Goal: Use online tool/utility: Utilize a website feature to perform a specific function

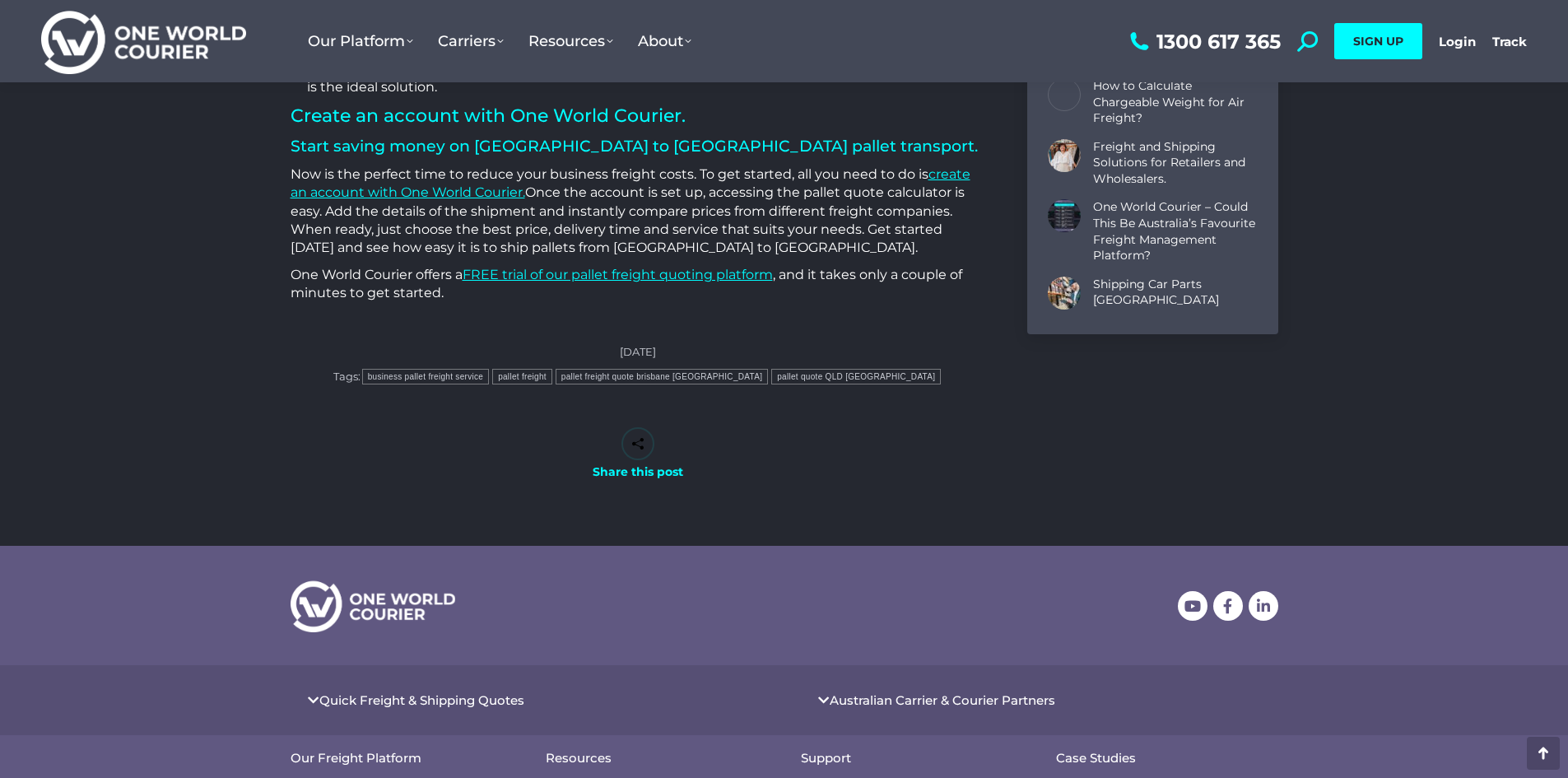
scroll to position [3028, 0]
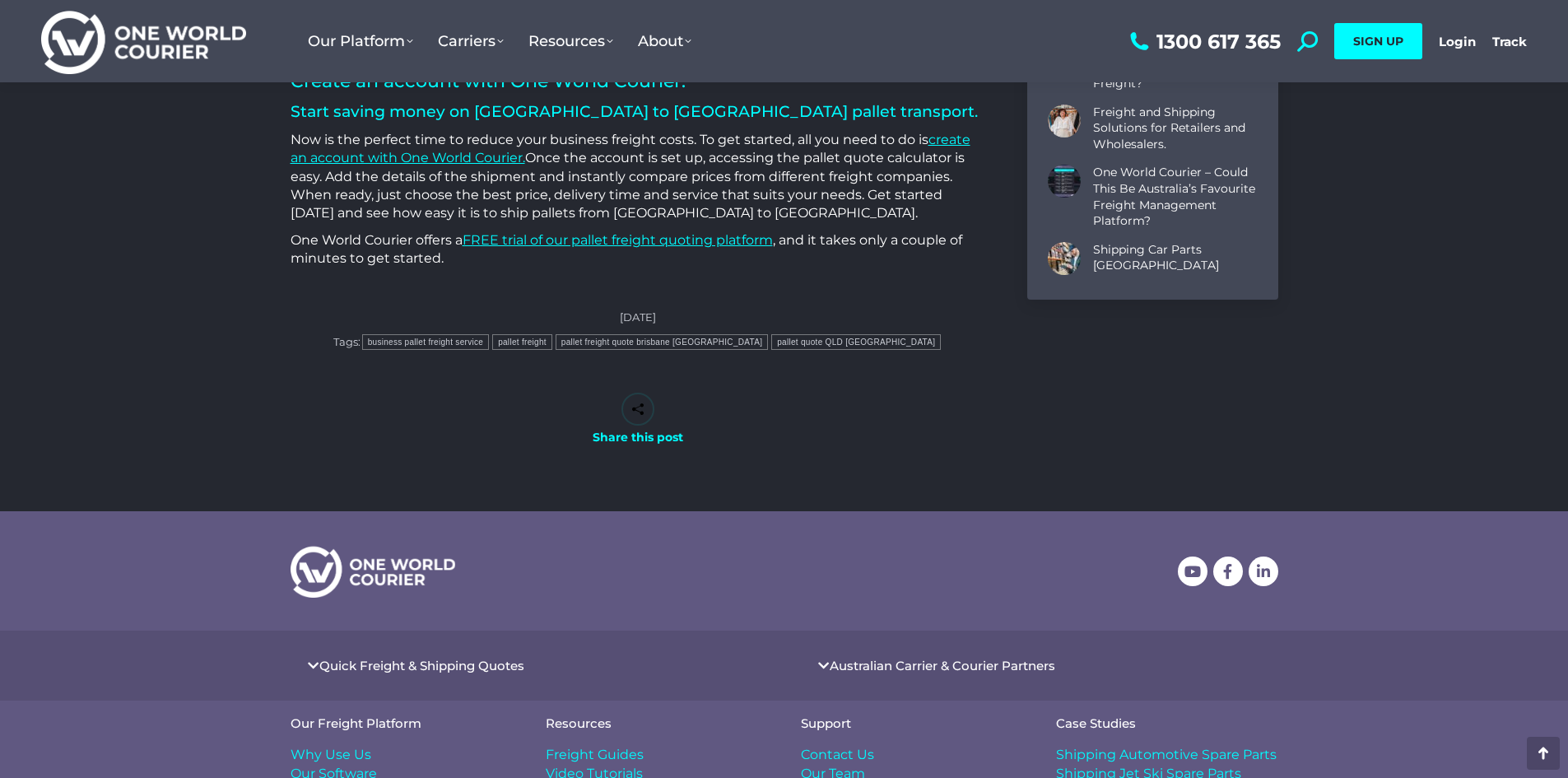
click at [325, 745] on span "Why Use Us" at bounding box center [331, 754] width 81 height 18
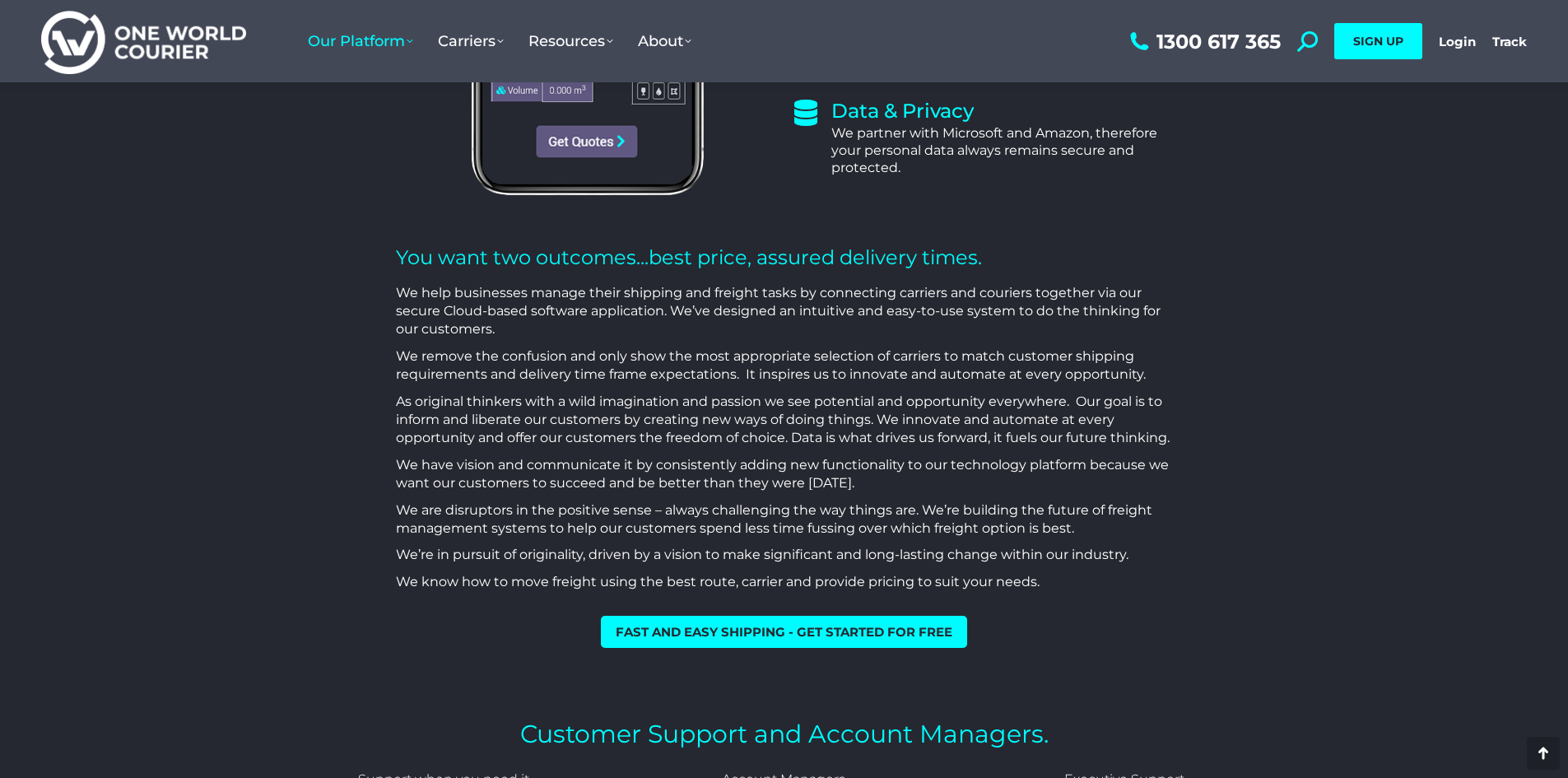
scroll to position [882, 0]
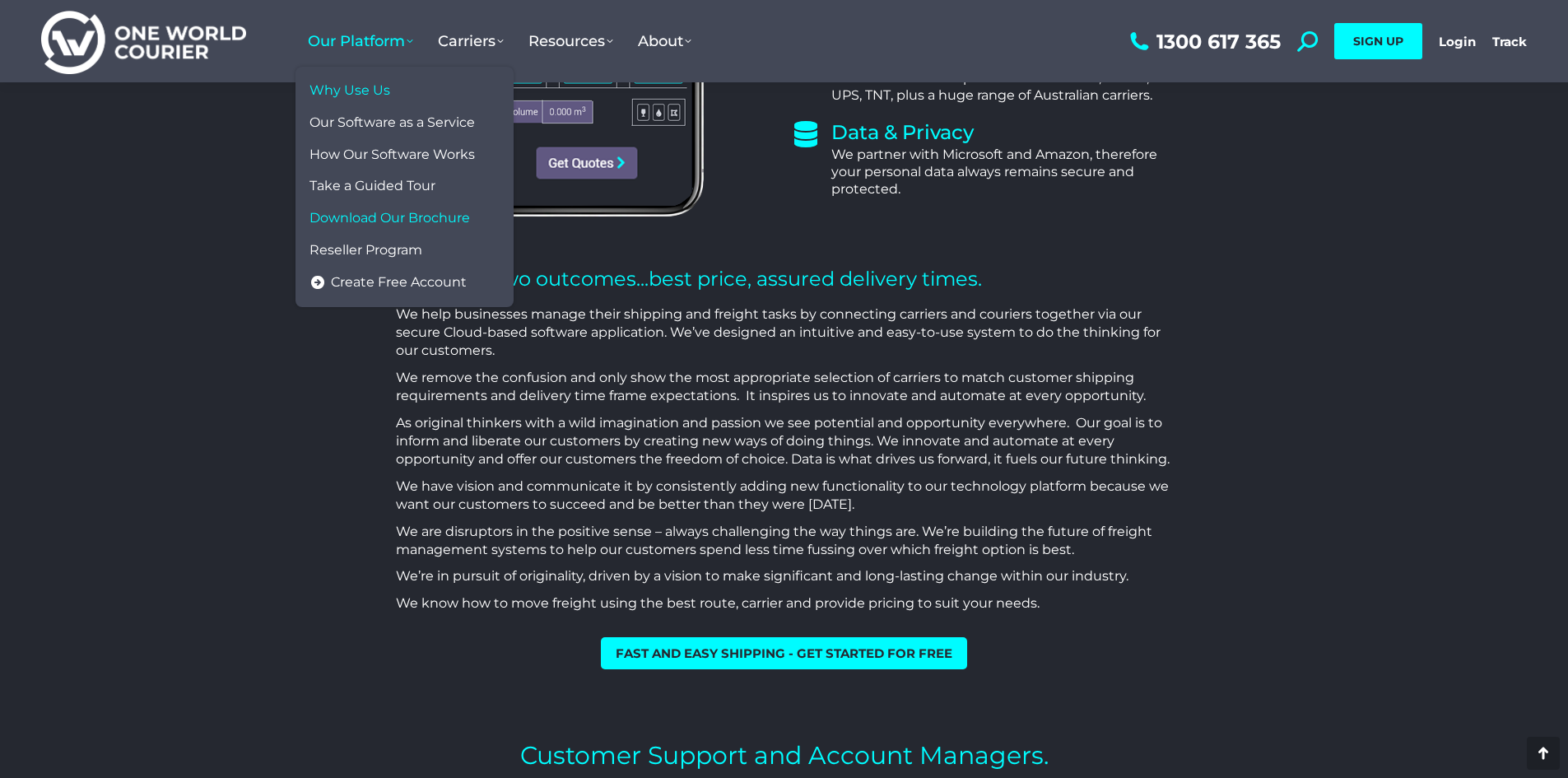
click at [405, 216] on span "Download Our Brochure" at bounding box center [390, 219] width 161 height 18
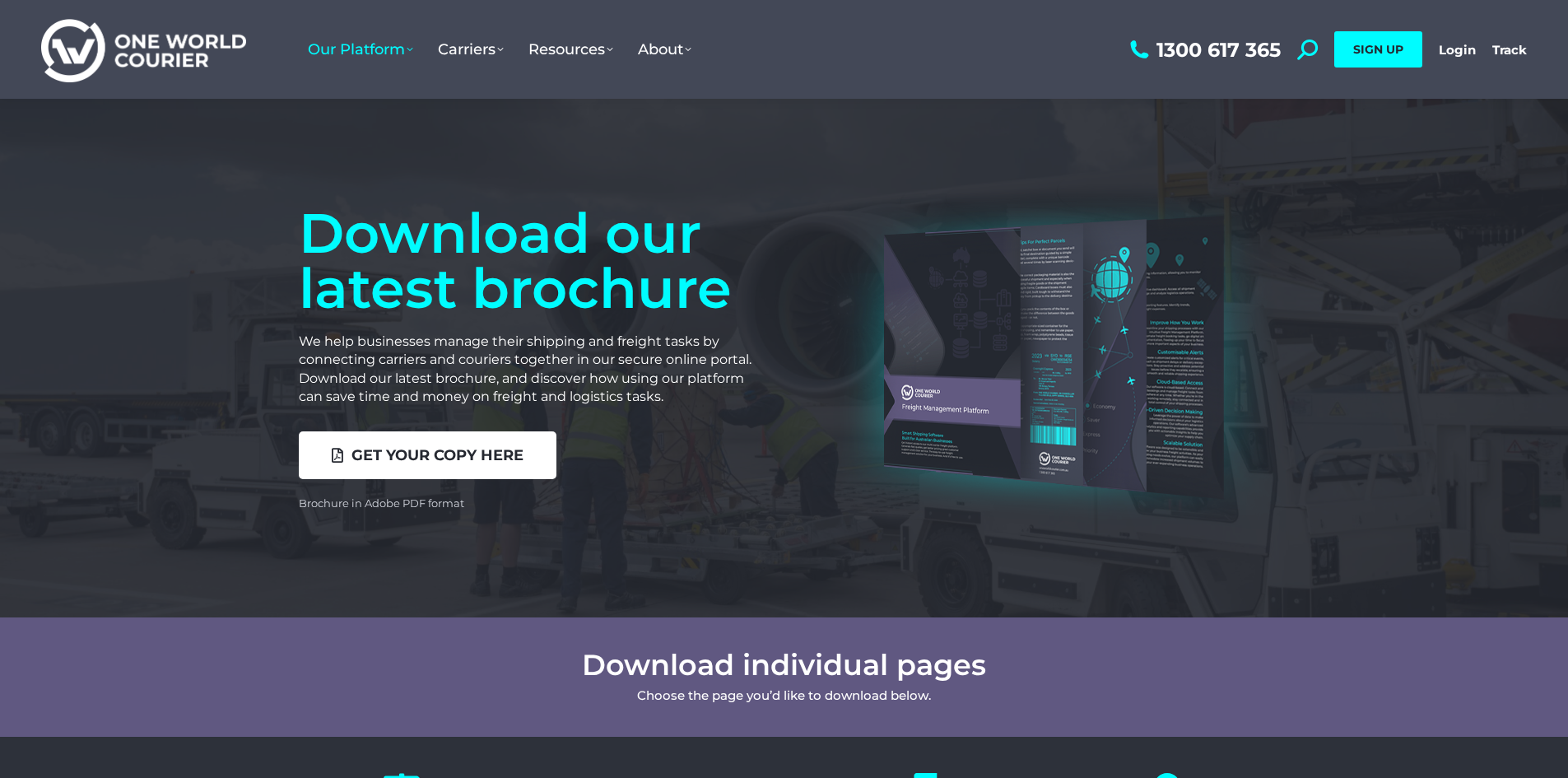
click at [408, 465] on link "Get your copy here" at bounding box center [427, 455] width 257 height 47
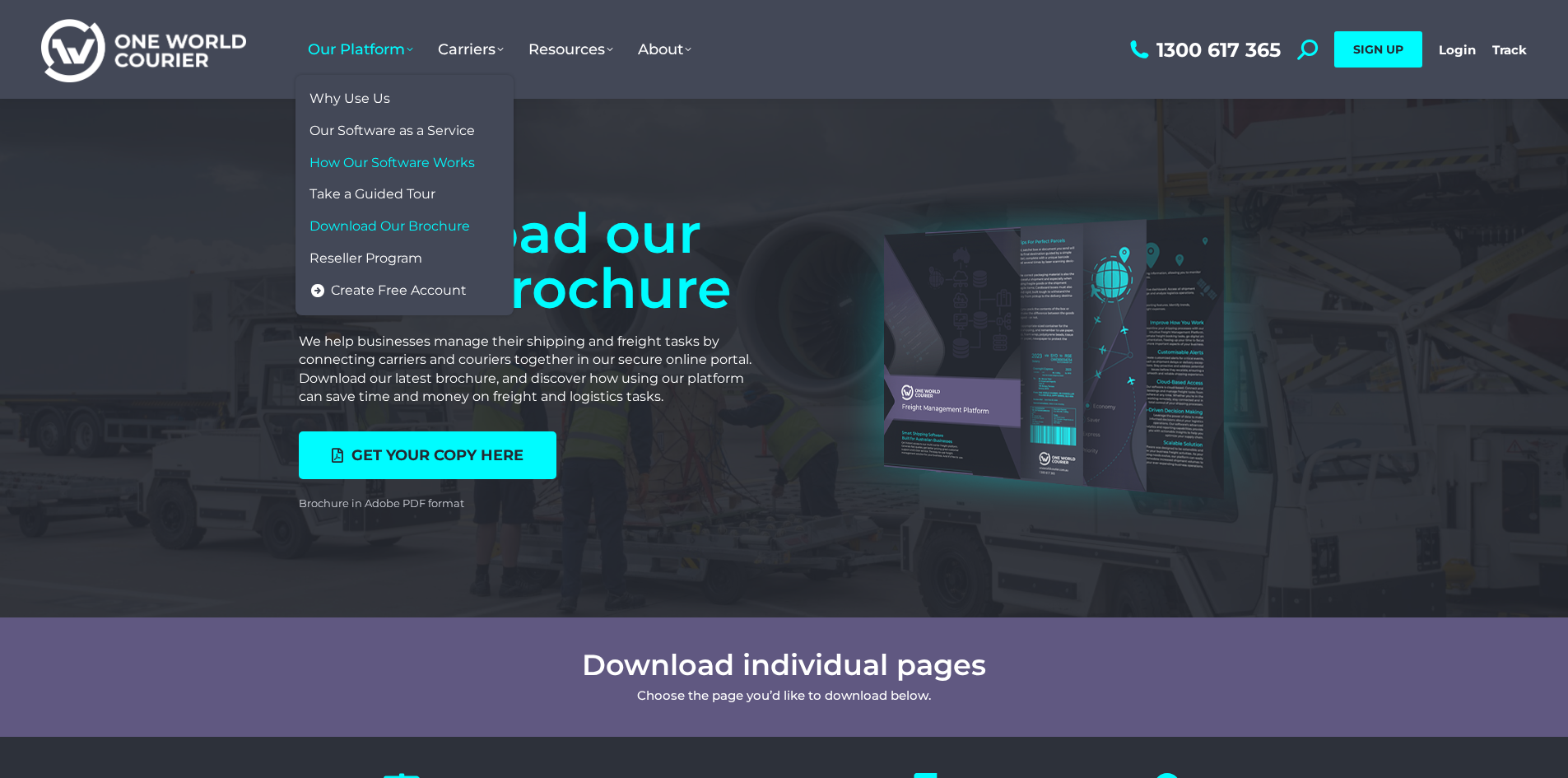
click at [379, 155] on span "How Our Software Works" at bounding box center [392, 164] width 166 height 18
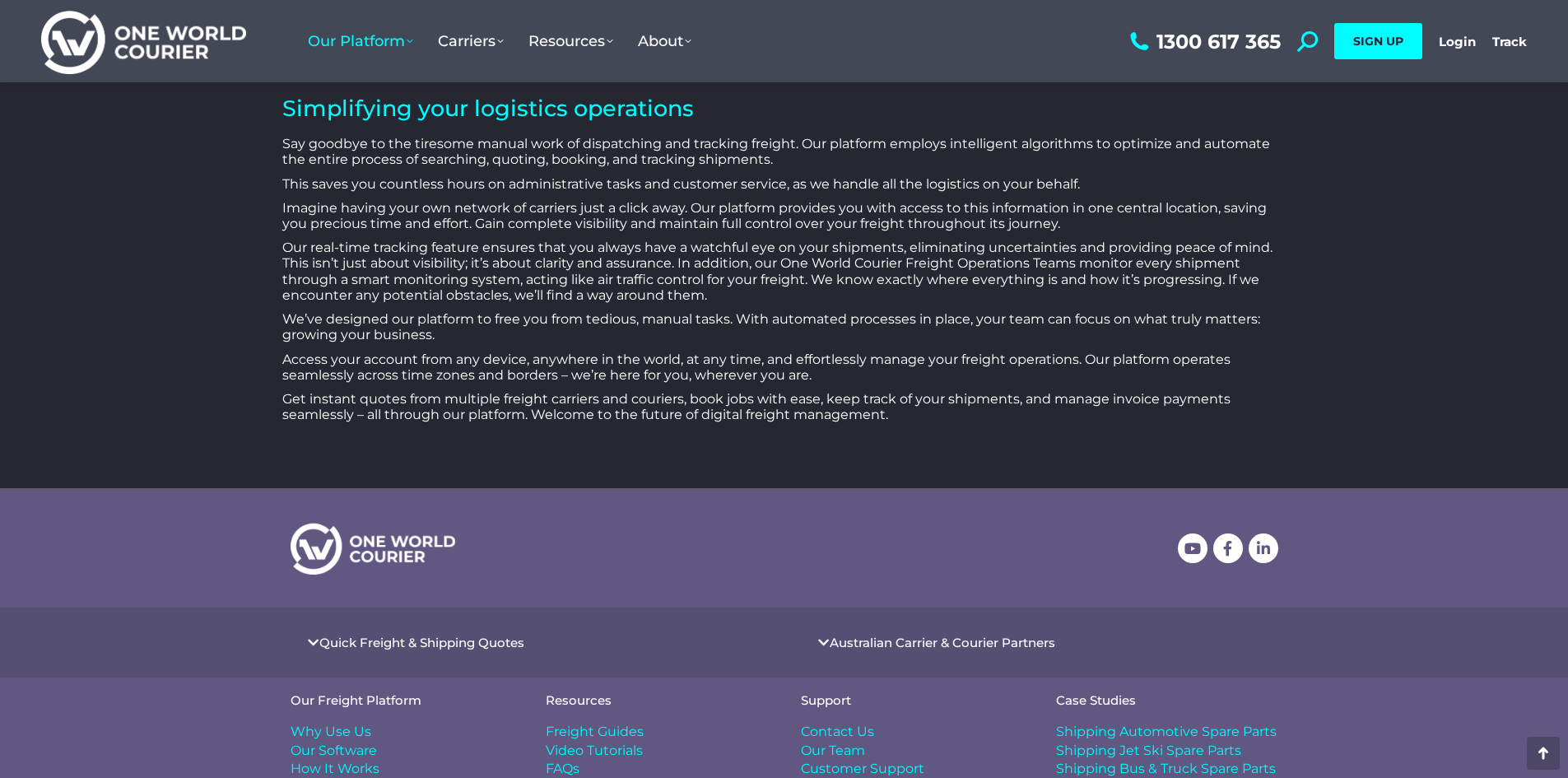
scroll to position [5562, 0]
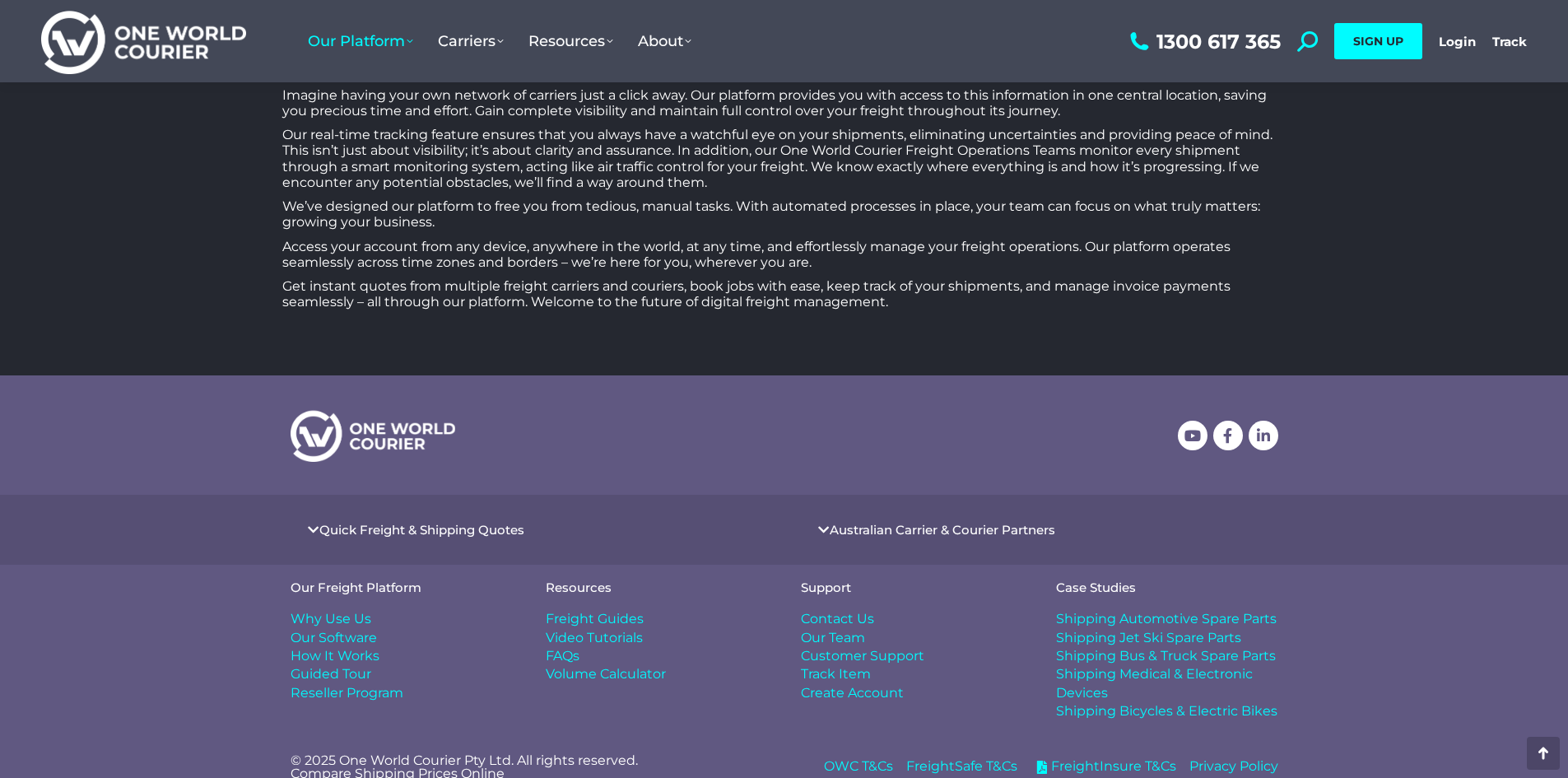
click at [623, 609] on span "Freight Guides" at bounding box center [594, 618] width 98 height 18
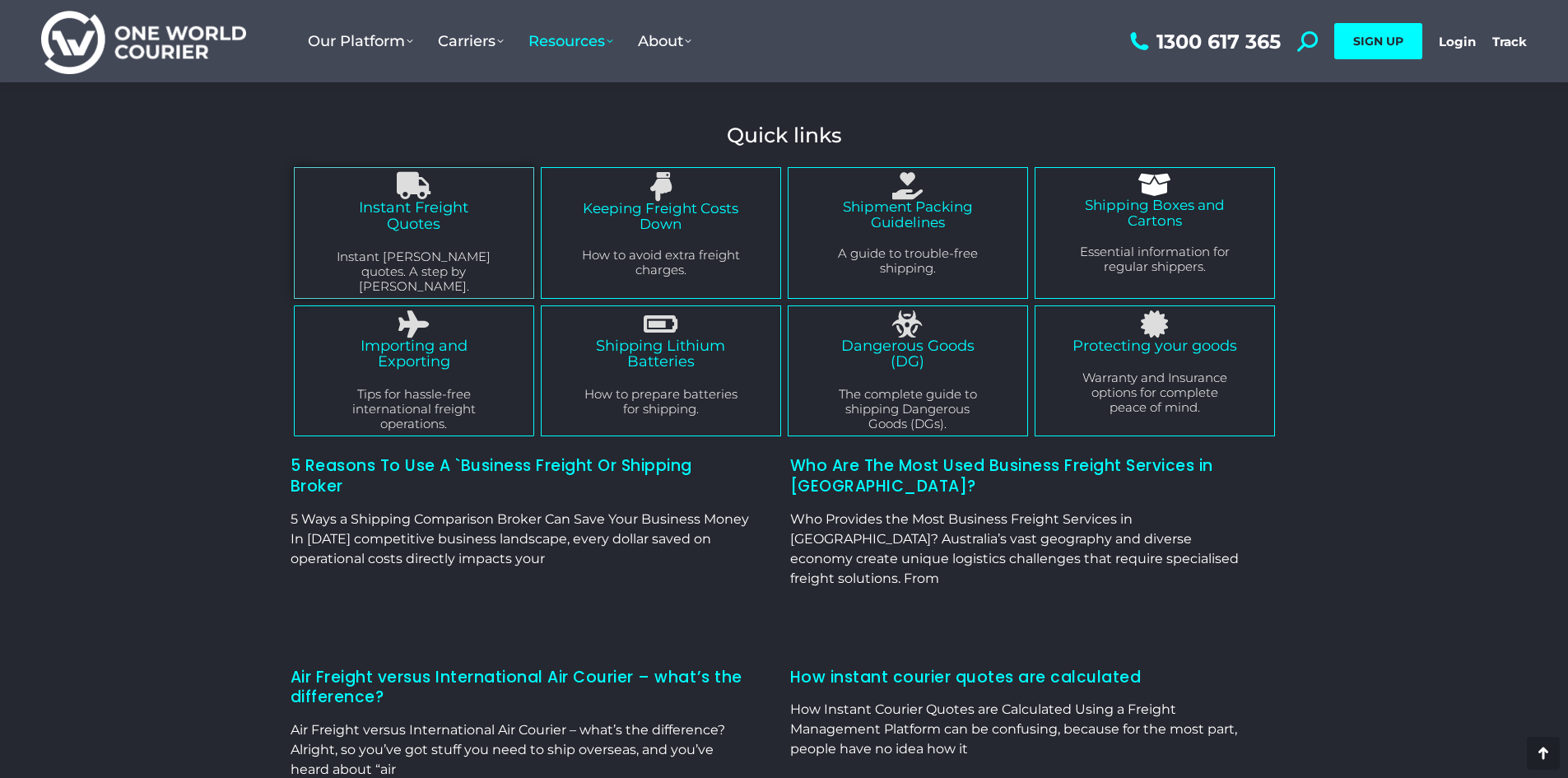
scroll to position [82, 0]
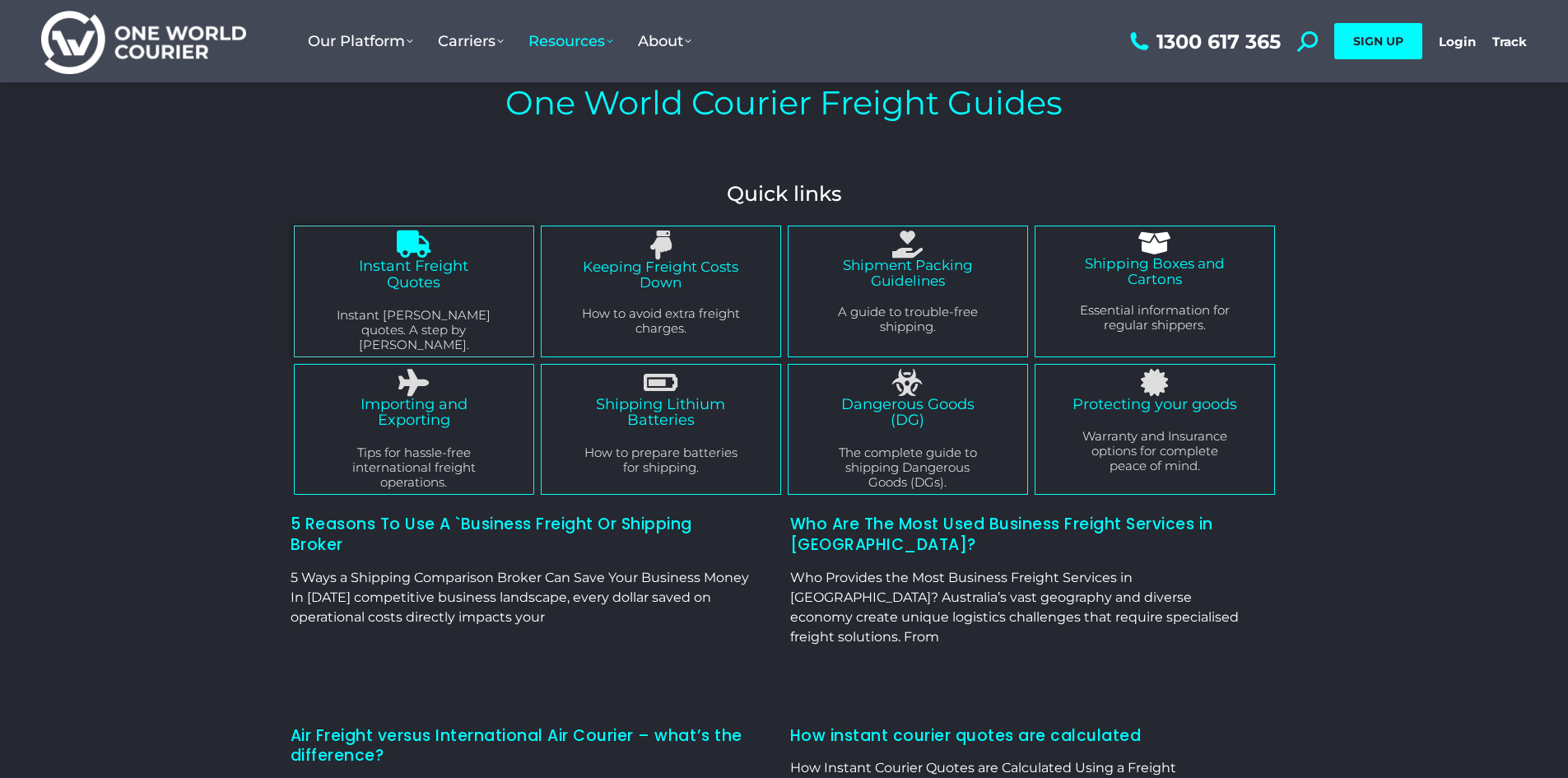
click at [450, 266] on link "Instant Freight Quotes" at bounding box center [413, 273] width 109 height 35
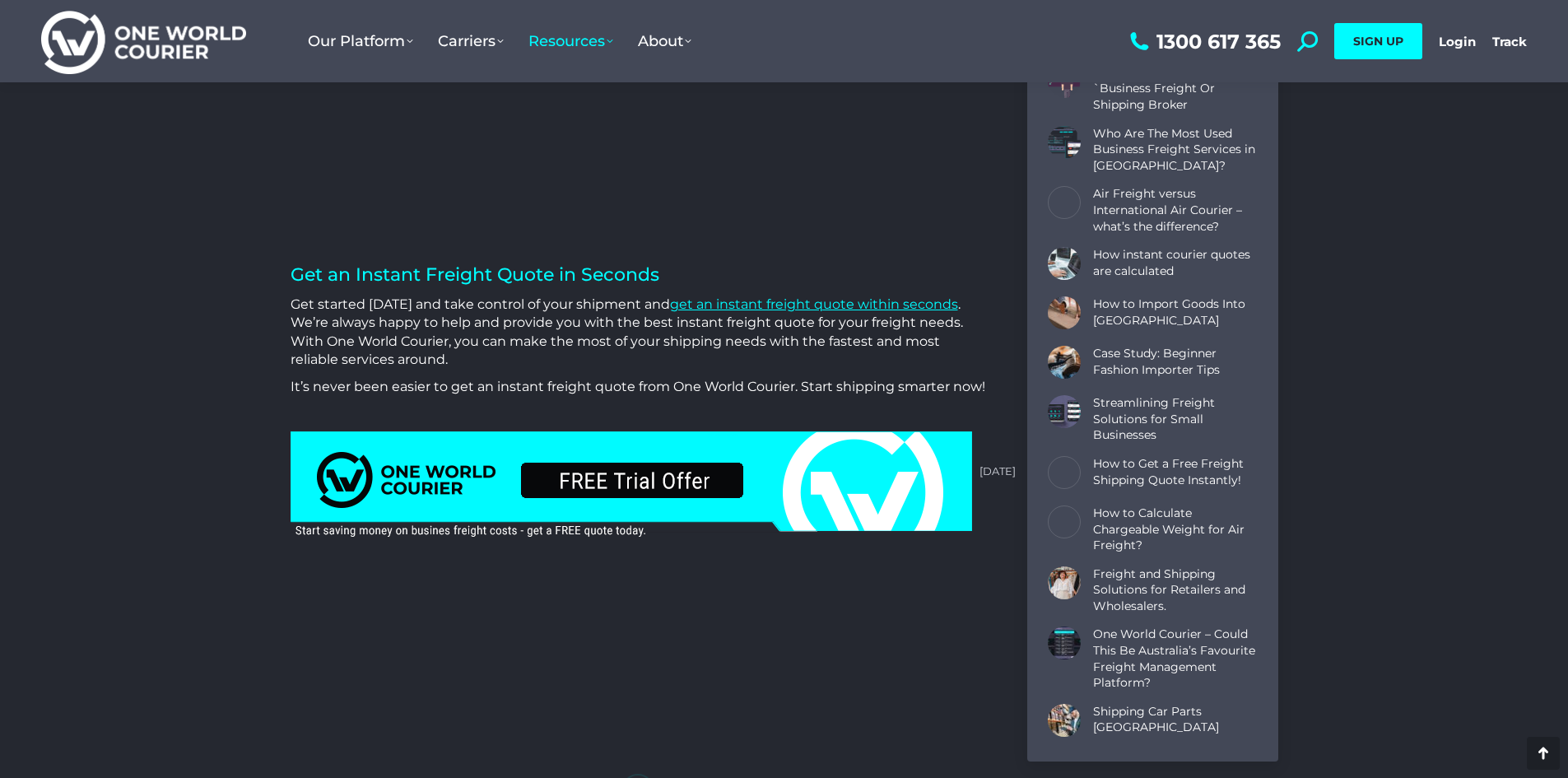
scroll to position [4854, 0]
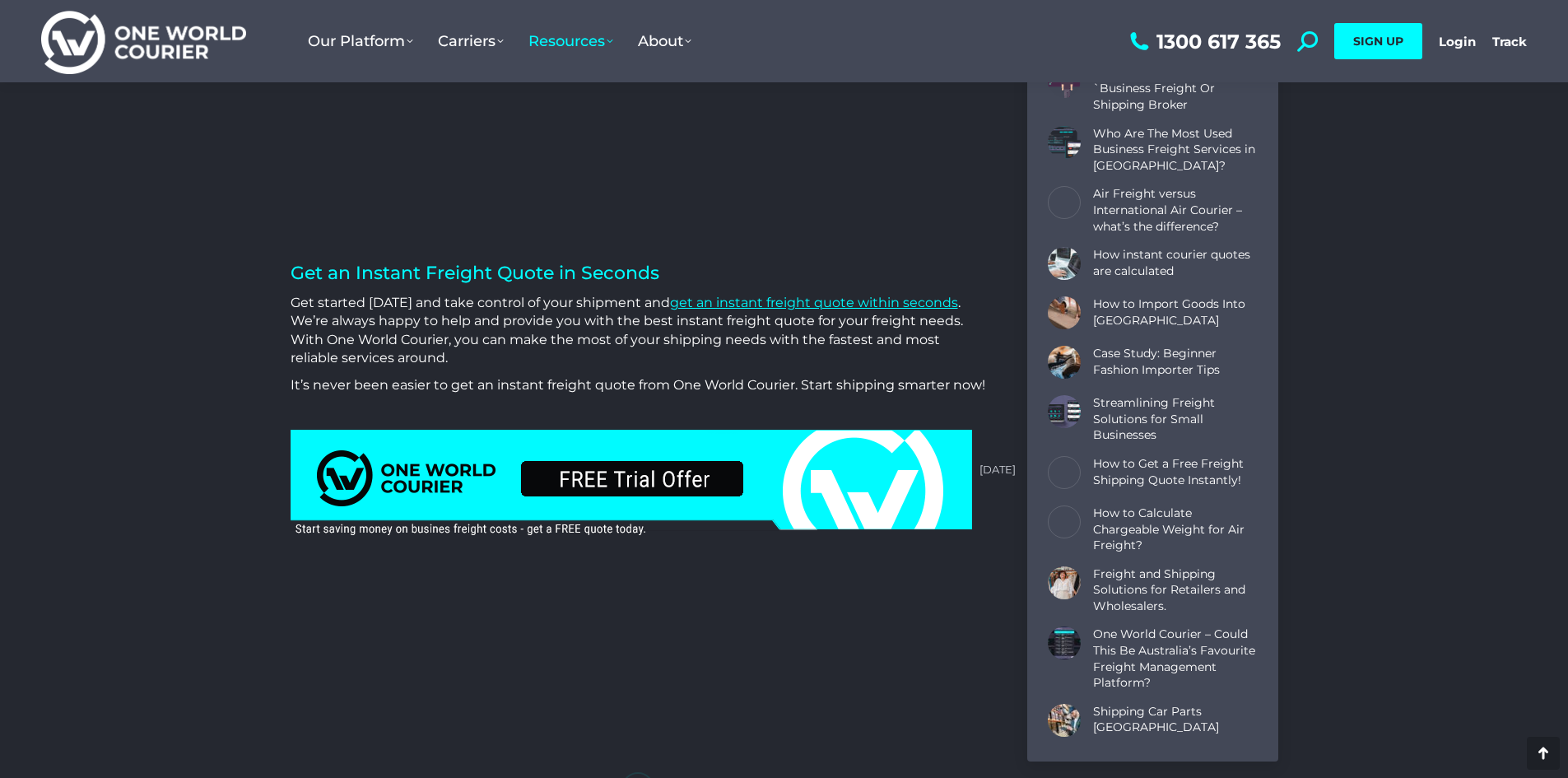
click at [695, 483] on img at bounding box center [632, 483] width 682 height 109
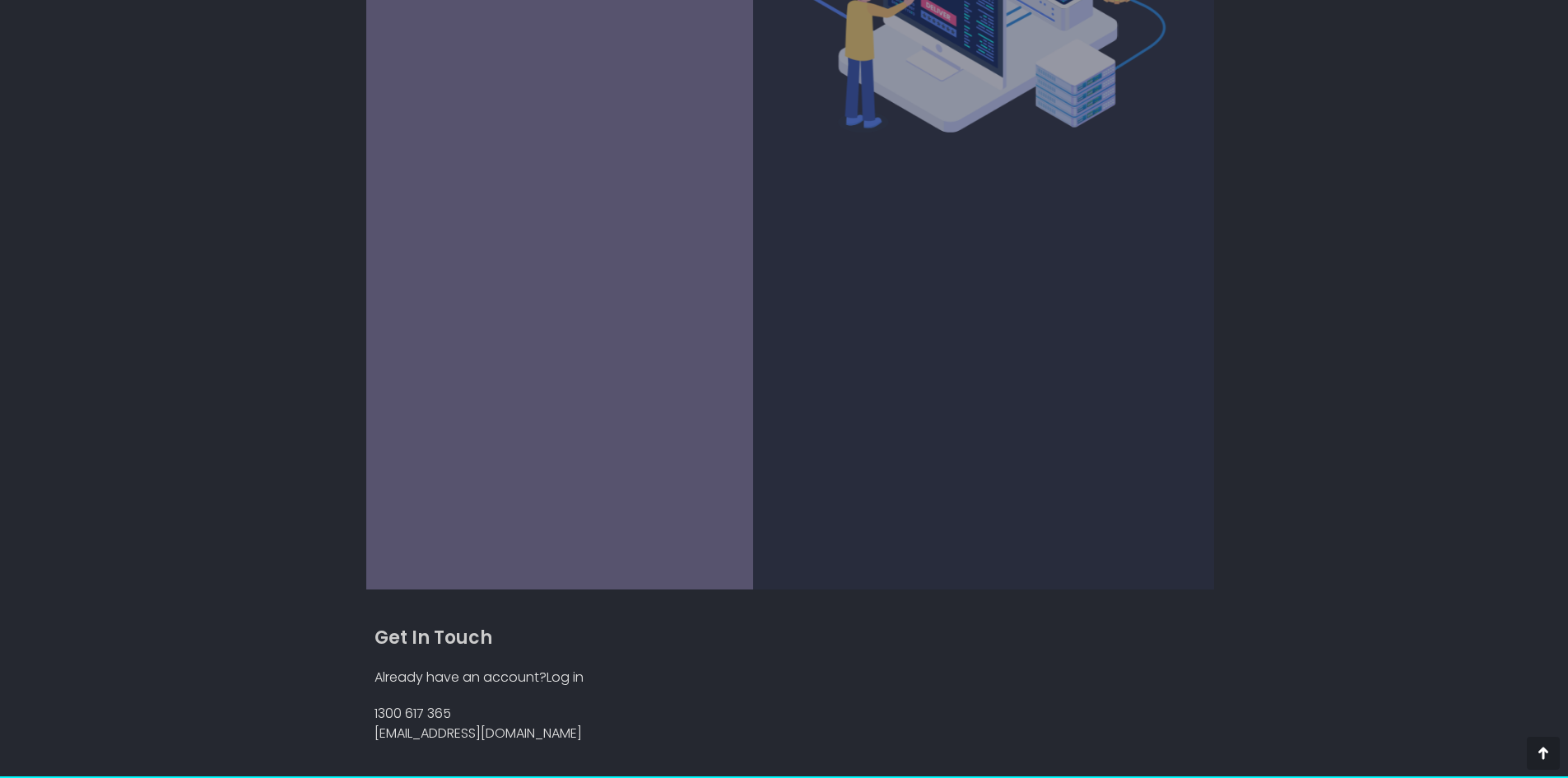
scroll to position [451, 0]
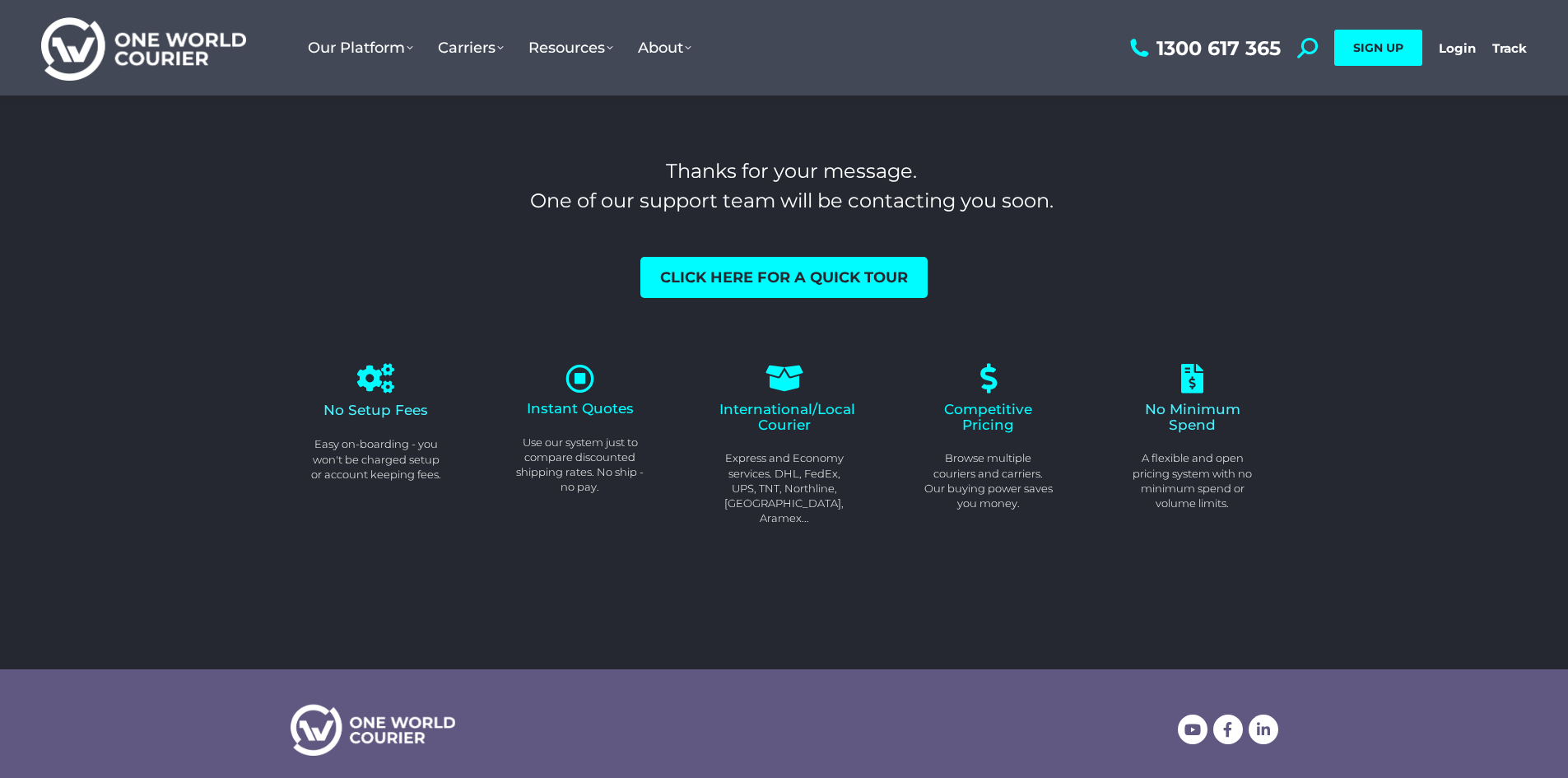
scroll to position [82, 0]
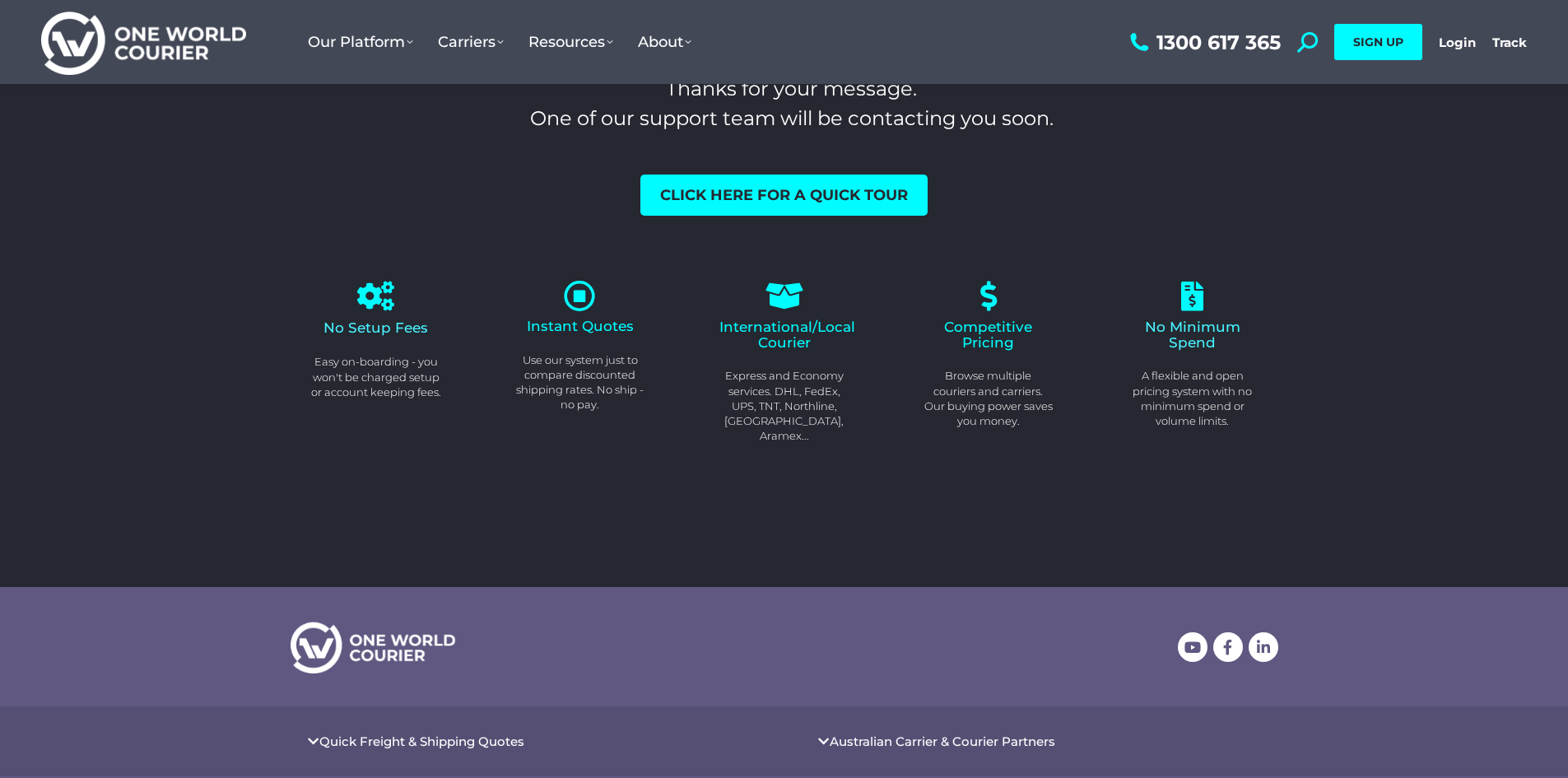
click at [579, 309] on icon at bounding box center [580, 296] width 33 height 33
drag, startPoint x: 583, startPoint y: 291, endPoint x: 654, endPoint y: 305, distance: 72.4
click at [582, 291] on icon at bounding box center [579, 295] width 29 height 29
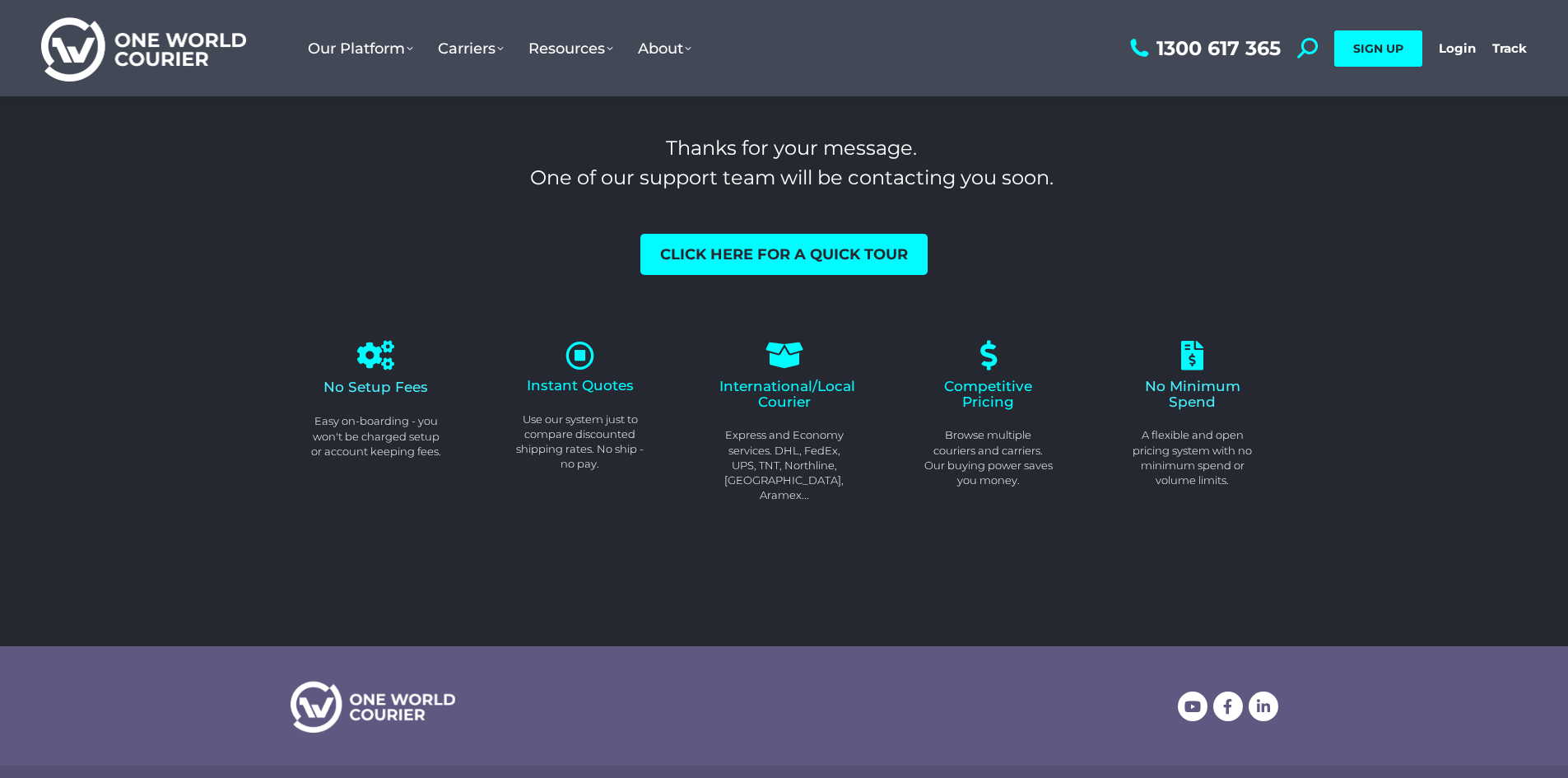
scroll to position [0, 0]
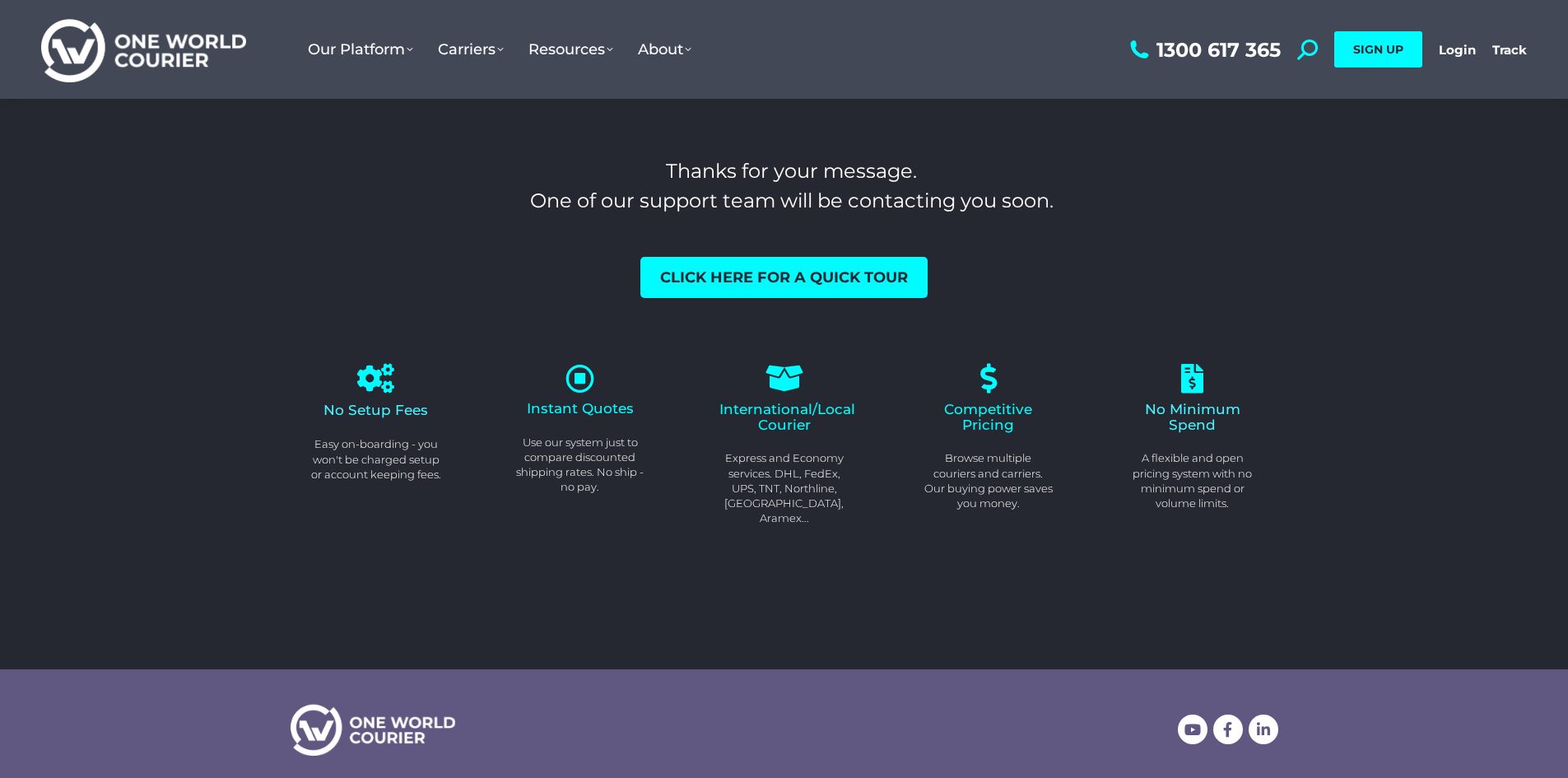
drag, startPoint x: 544, startPoint y: 369, endPoint x: 557, endPoint y: 391, distance: 25.6
click at [544, 375] on div "Instant Quotes Use our system just to compare discounted shipping rates. No shi…" at bounding box center [580, 429] width 130 height 131
drag, startPoint x: 584, startPoint y: 397, endPoint x: 580, endPoint y: 432, distance: 35.2
click at [583, 402] on div "Instant Quotes Use our system just to compare discounted shipping rates. No shi…" at bounding box center [580, 429] width 130 height 131
drag, startPoint x: 580, startPoint y: 450, endPoint x: 588, endPoint y: 489, distance: 39.8
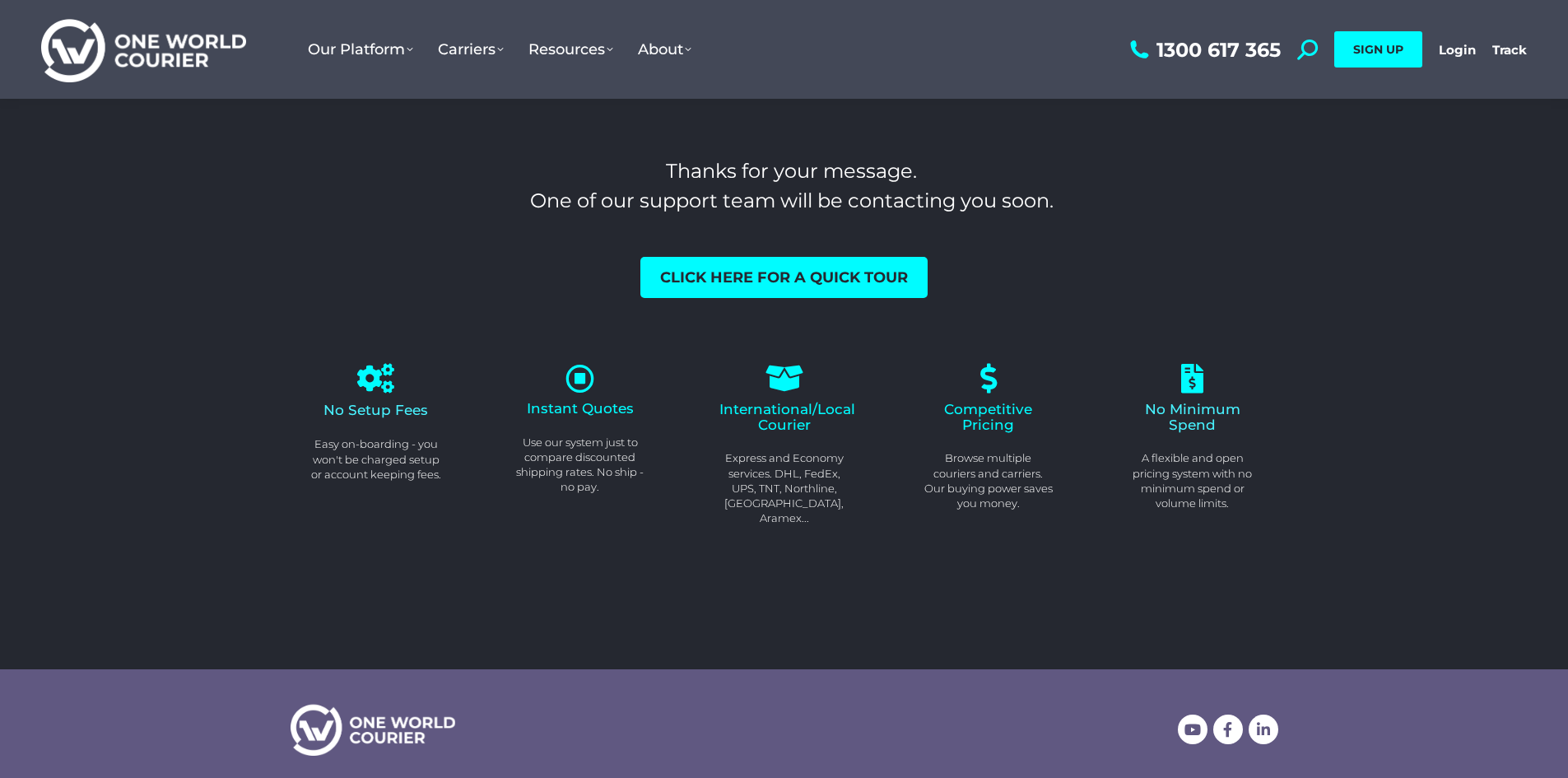
click at [579, 459] on p "Use our system just to compare discounted shipping rates. No ship - no pay." at bounding box center [580, 464] width 130 height 60
click at [584, 496] on div "Instant Quotes Use our system just to compare discounted shipping rates. No shi…" at bounding box center [580, 444] width 204 height 236
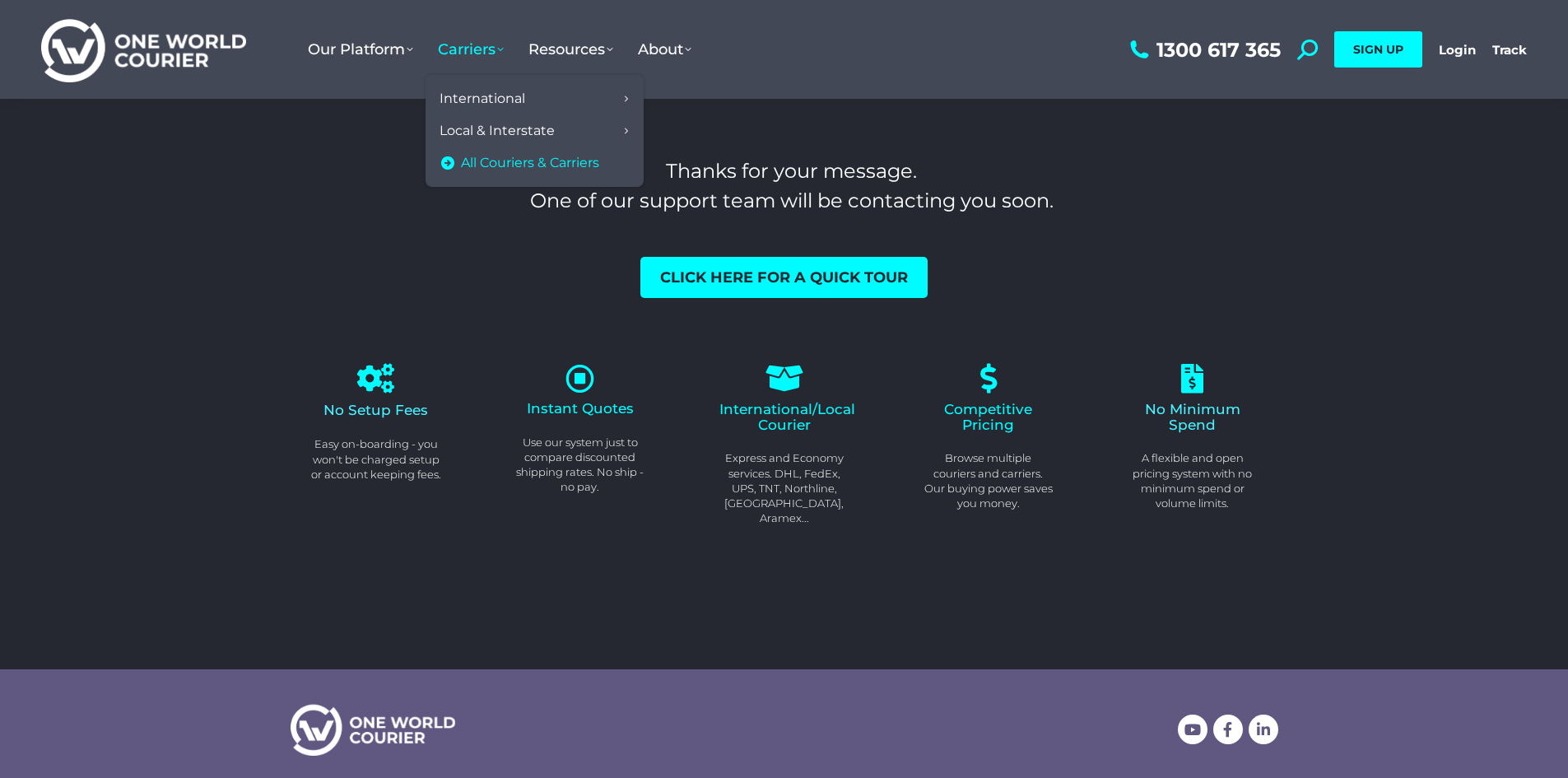
click at [451, 159] on icon at bounding box center [448, 163] width 17 height 13
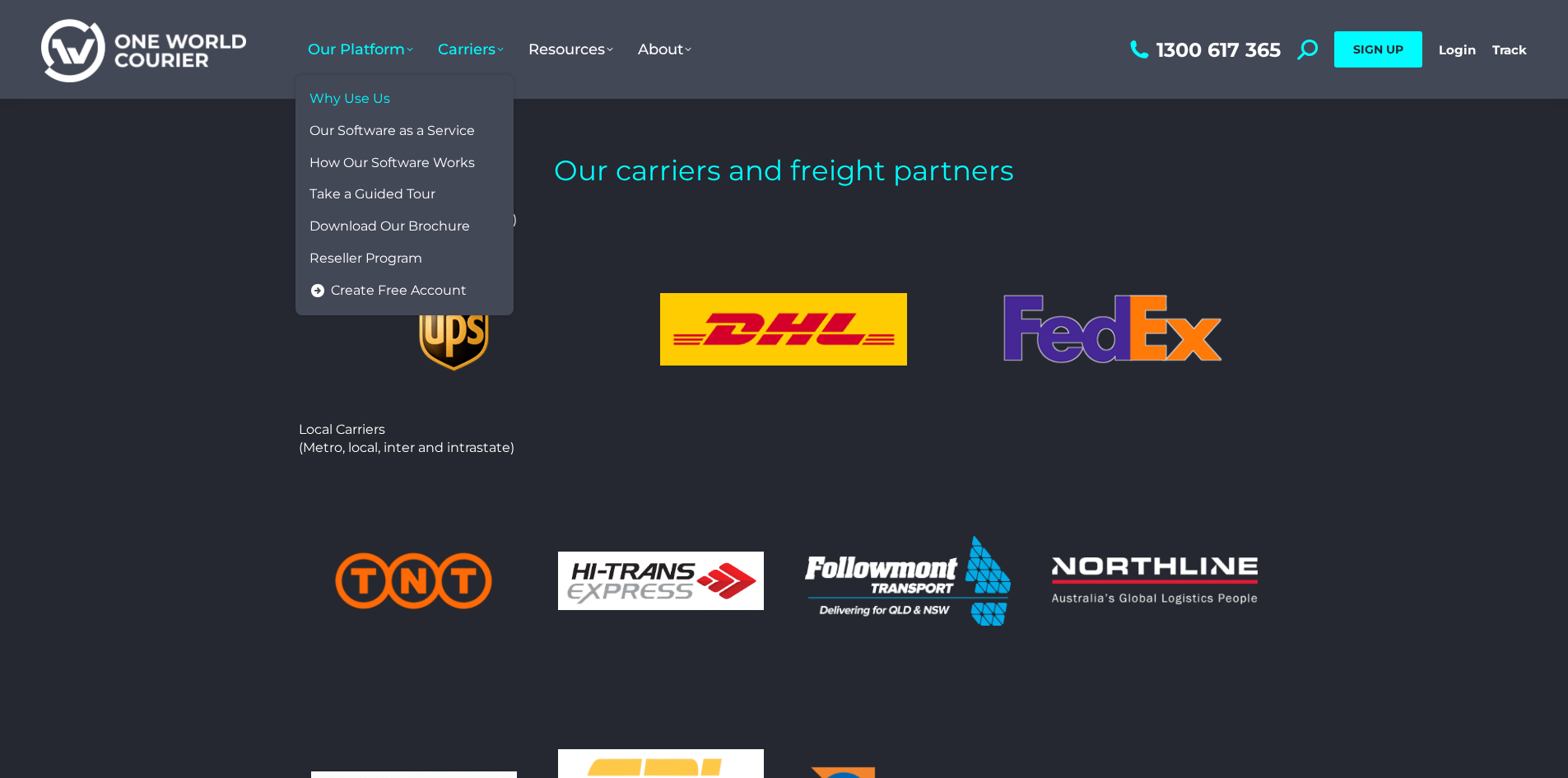
click at [360, 86] on link "Why Use Us" at bounding box center [404, 99] width 201 height 33
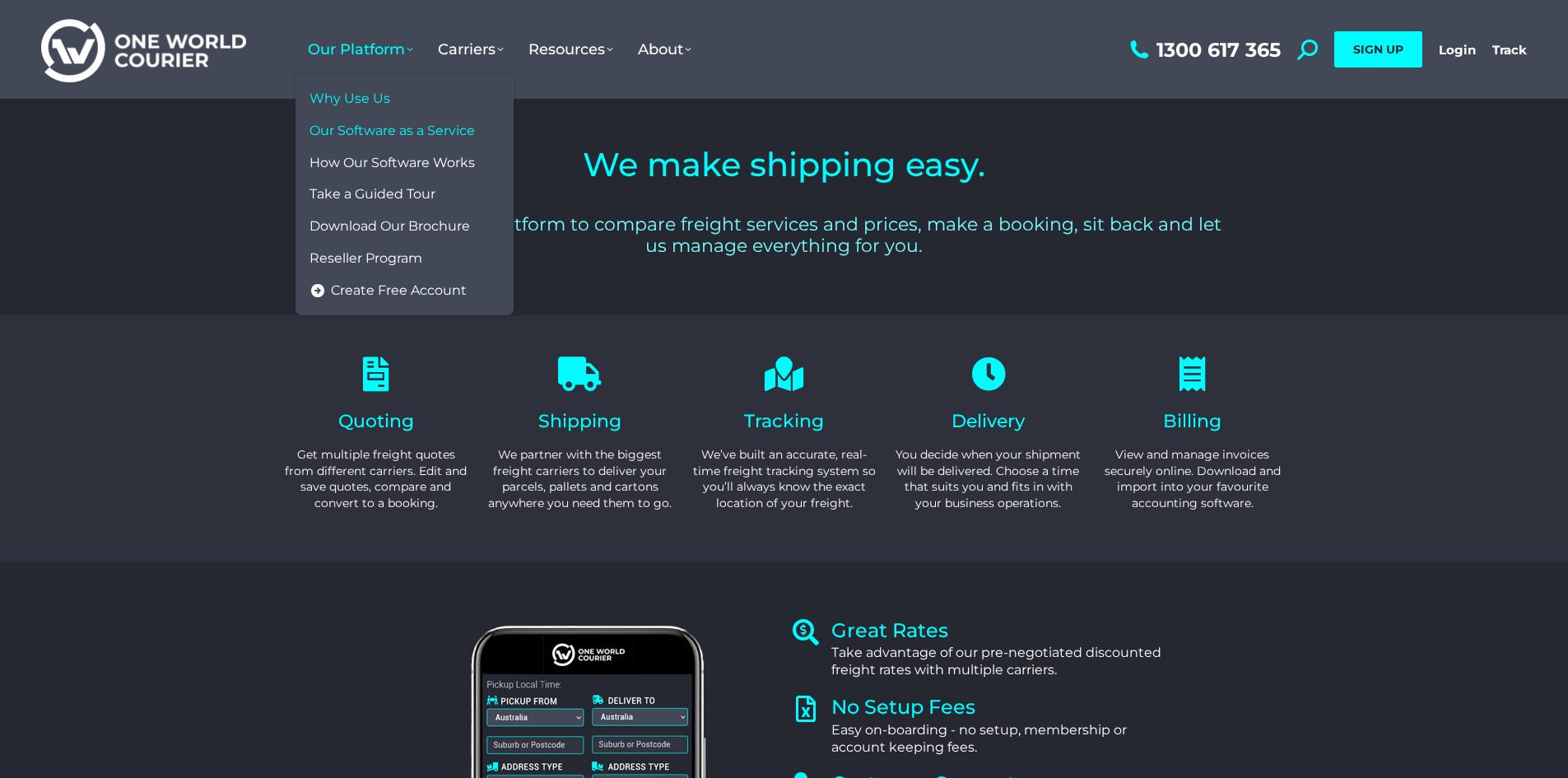
click at [451, 124] on span "Our Software as a Service" at bounding box center [392, 131] width 166 height 18
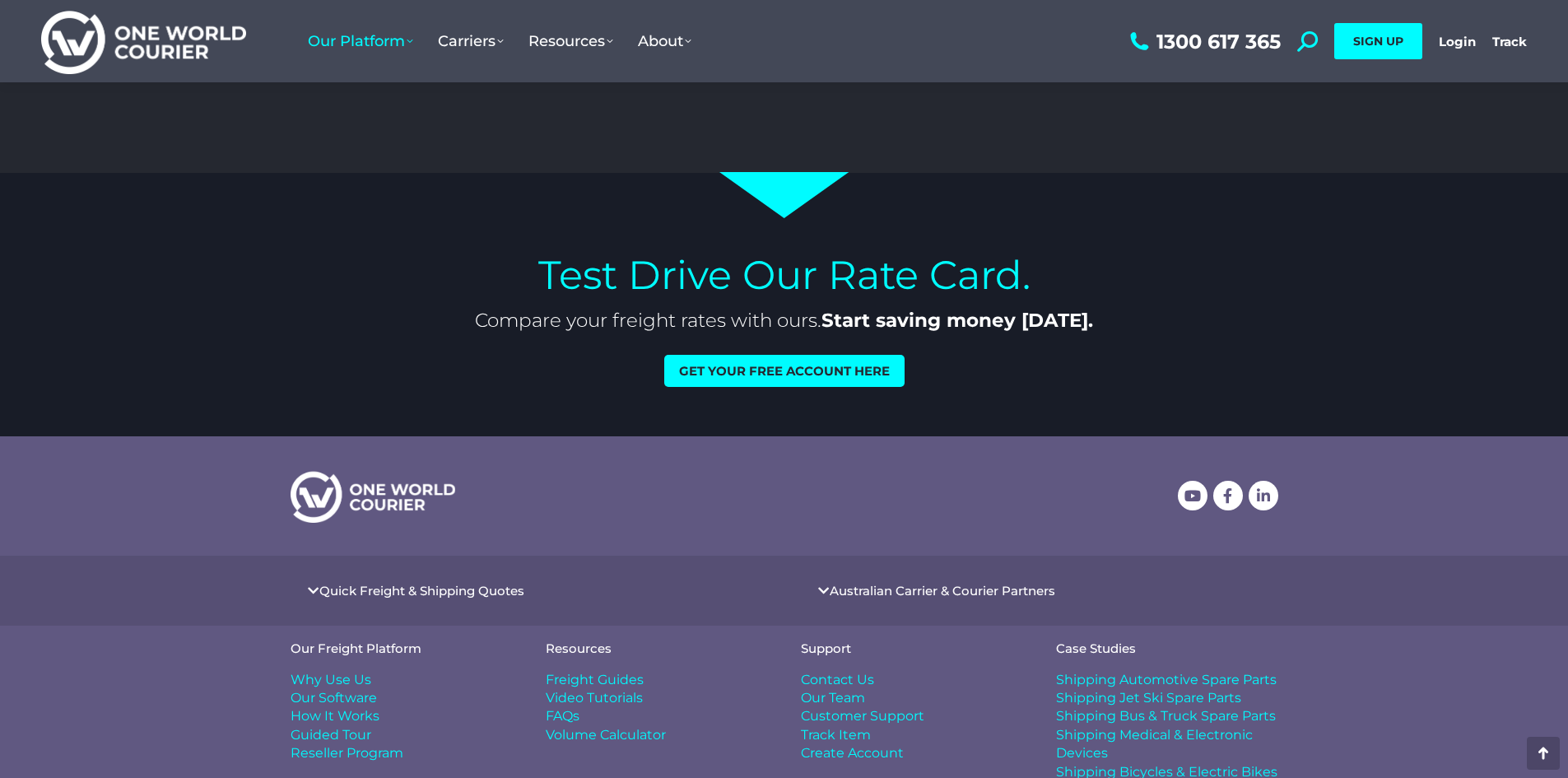
scroll to position [4769, 0]
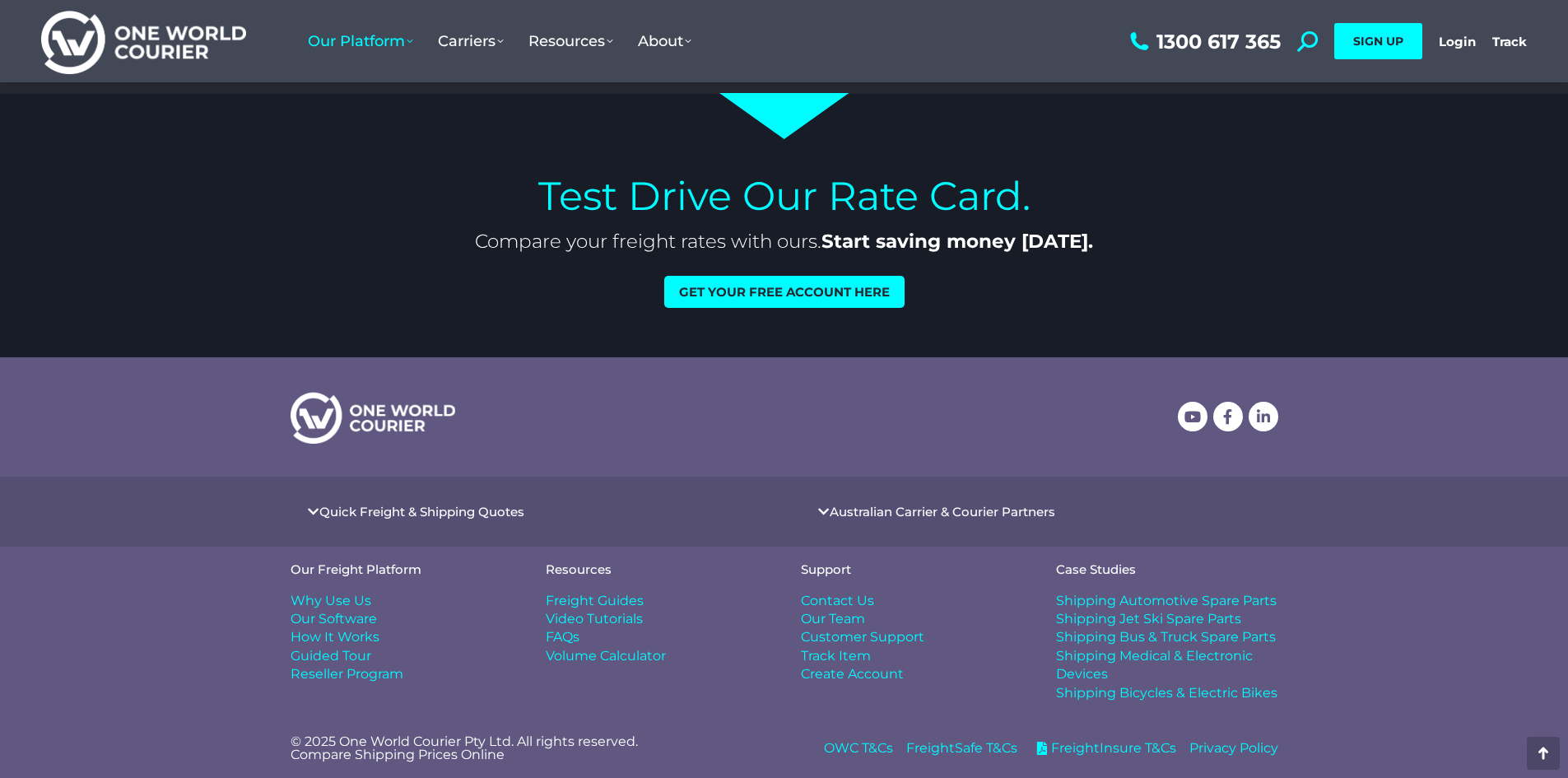
click at [429, 506] on link "Quick Freight & Shipping Quotes" at bounding box center [422, 511] width 205 height 13
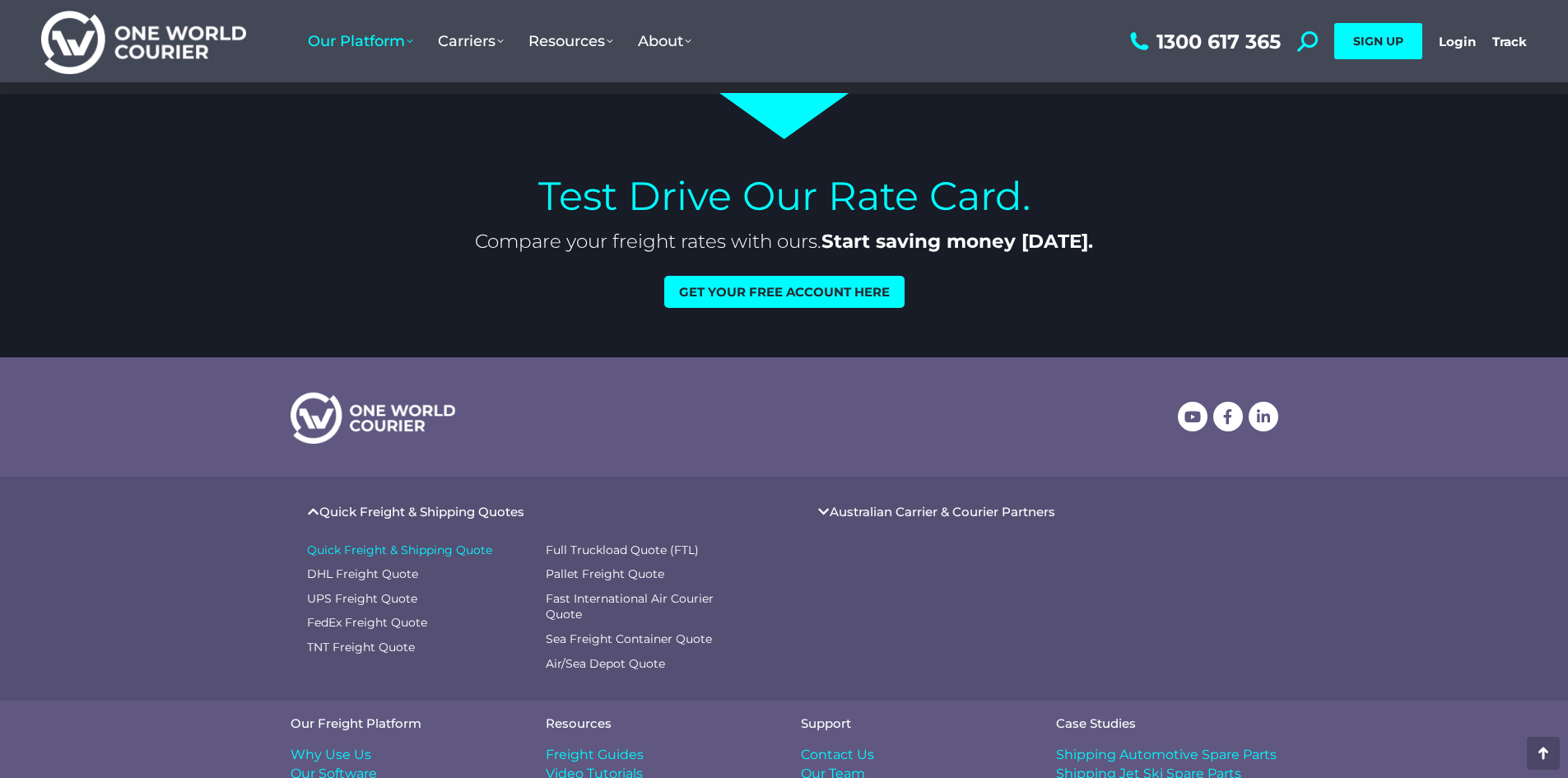
click at [433, 548] on span "Quick Freight & Shipping Quote" at bounding box center [399, 550] width 185 height 17
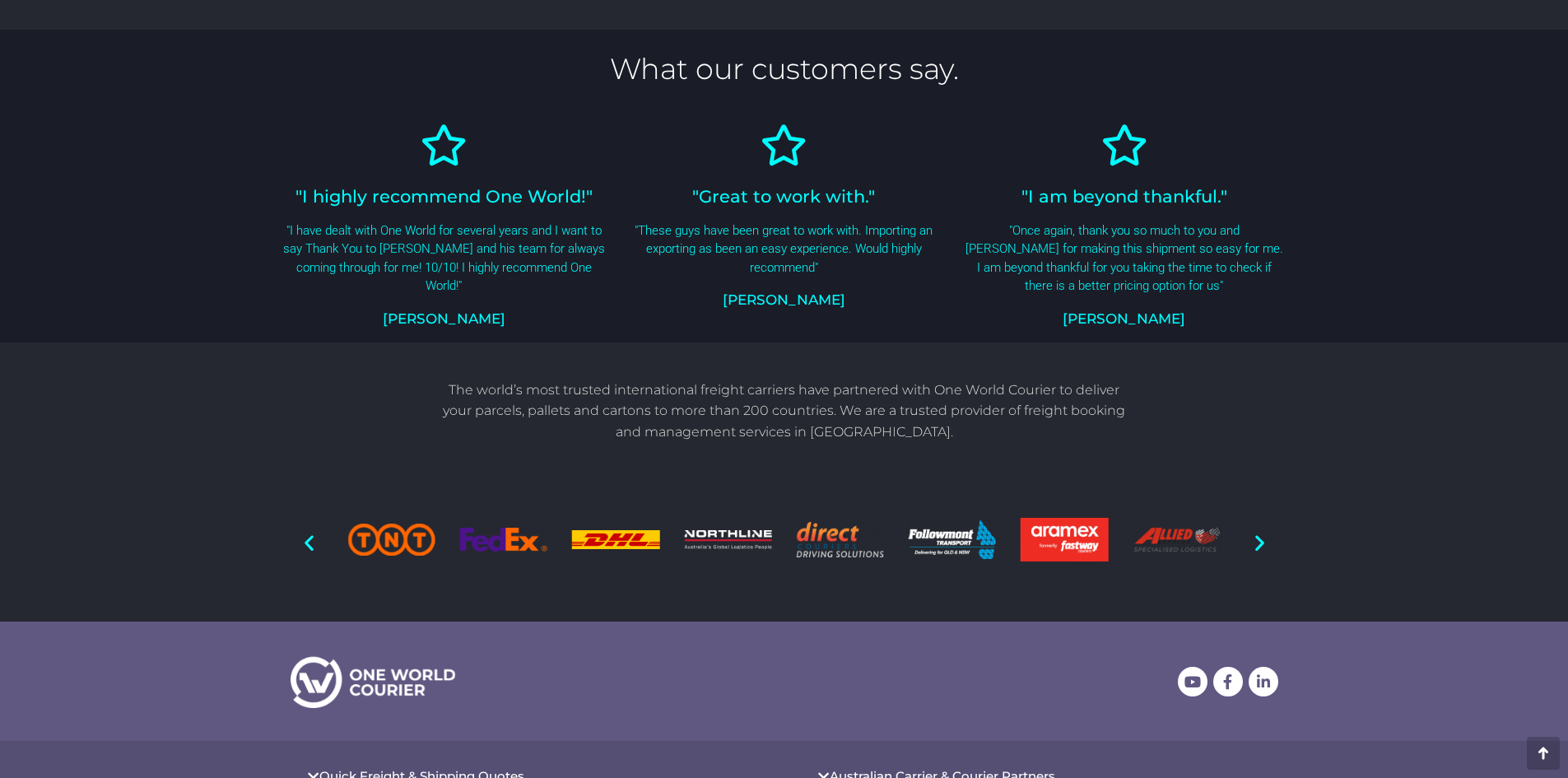
scroll to position [1301, 0]
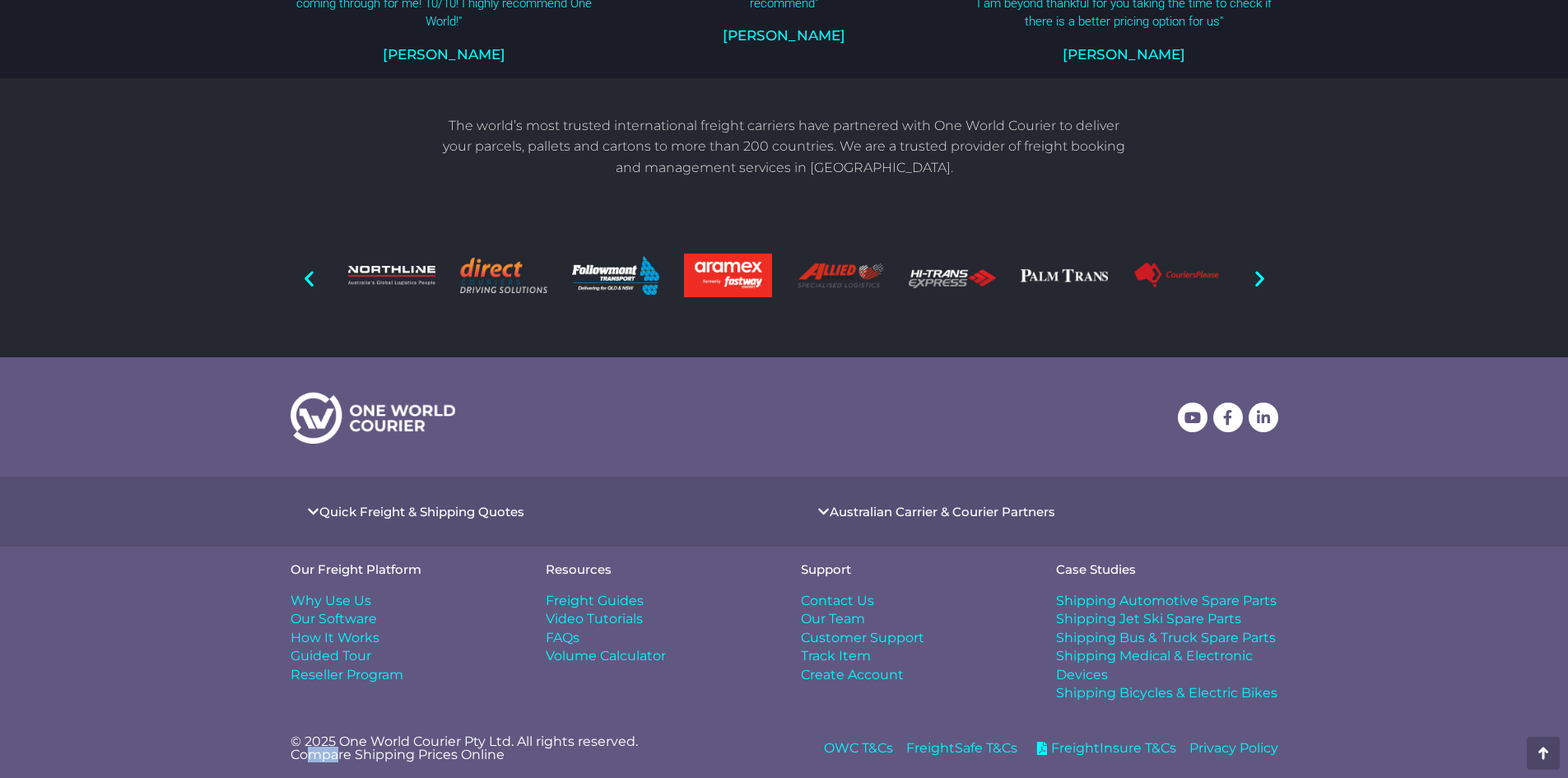
drag, startPoint x: 314, startPoint y: 757, endPoint x: 351, endPoint y: 757, distance: 37.0
click at [342, 757] on p "© 2025 One World Courier Pty Ltd. All rights reserved. Compare Shipping Prices …" at bounding box center [530, 747] width 477 height 27
drag, startPoint x: 397, startPoint y: 755, endPoint x: 438, endPoint y: 757, distance: 41.0
click at [405, 755] on p "© 2025 One World Courier Pty Ltd. All rights reserved. Compare Shipping Prices …" at bounding box center [530, 747] width 477 height 27
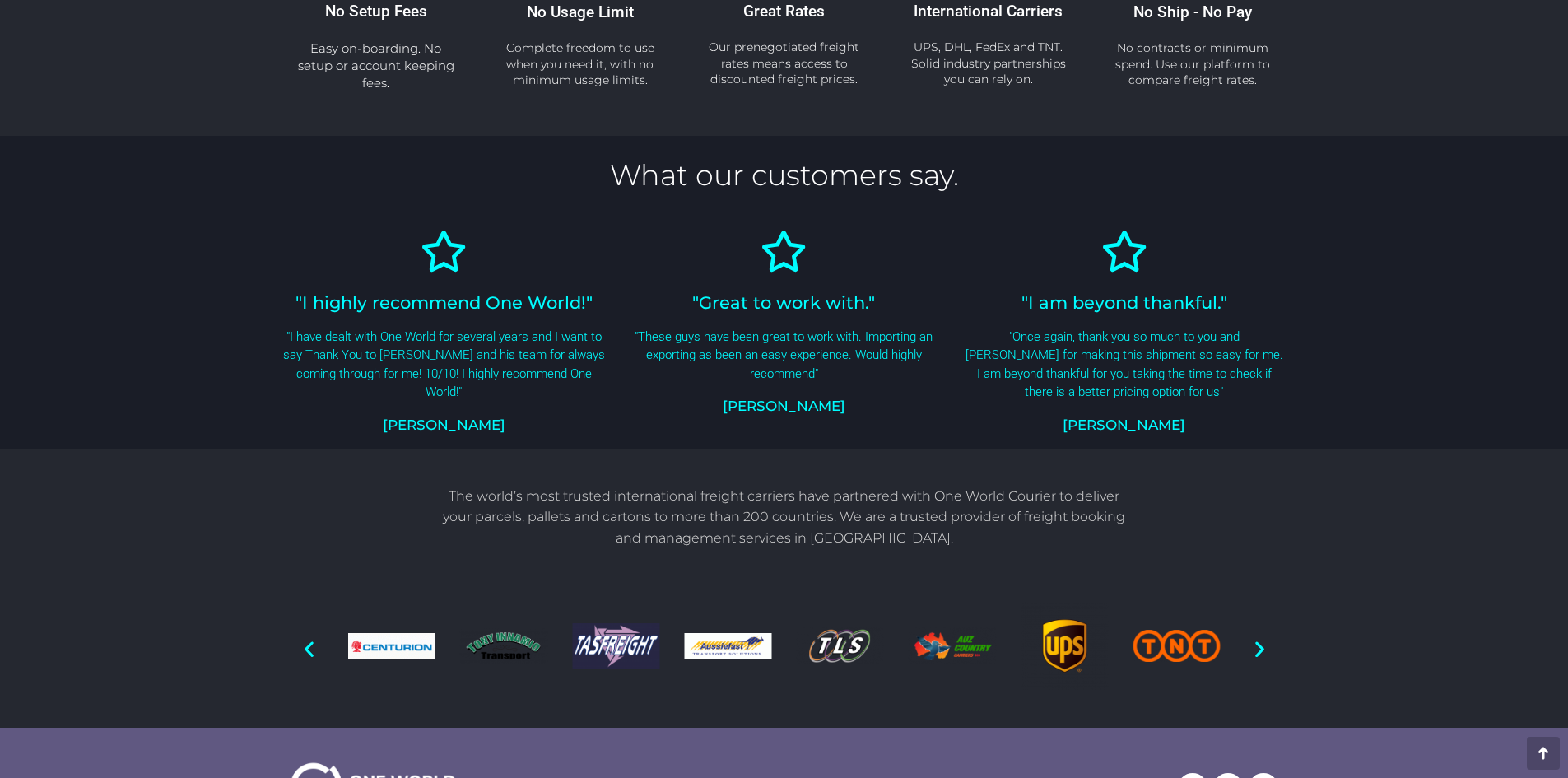
scroll to position [889, 0]
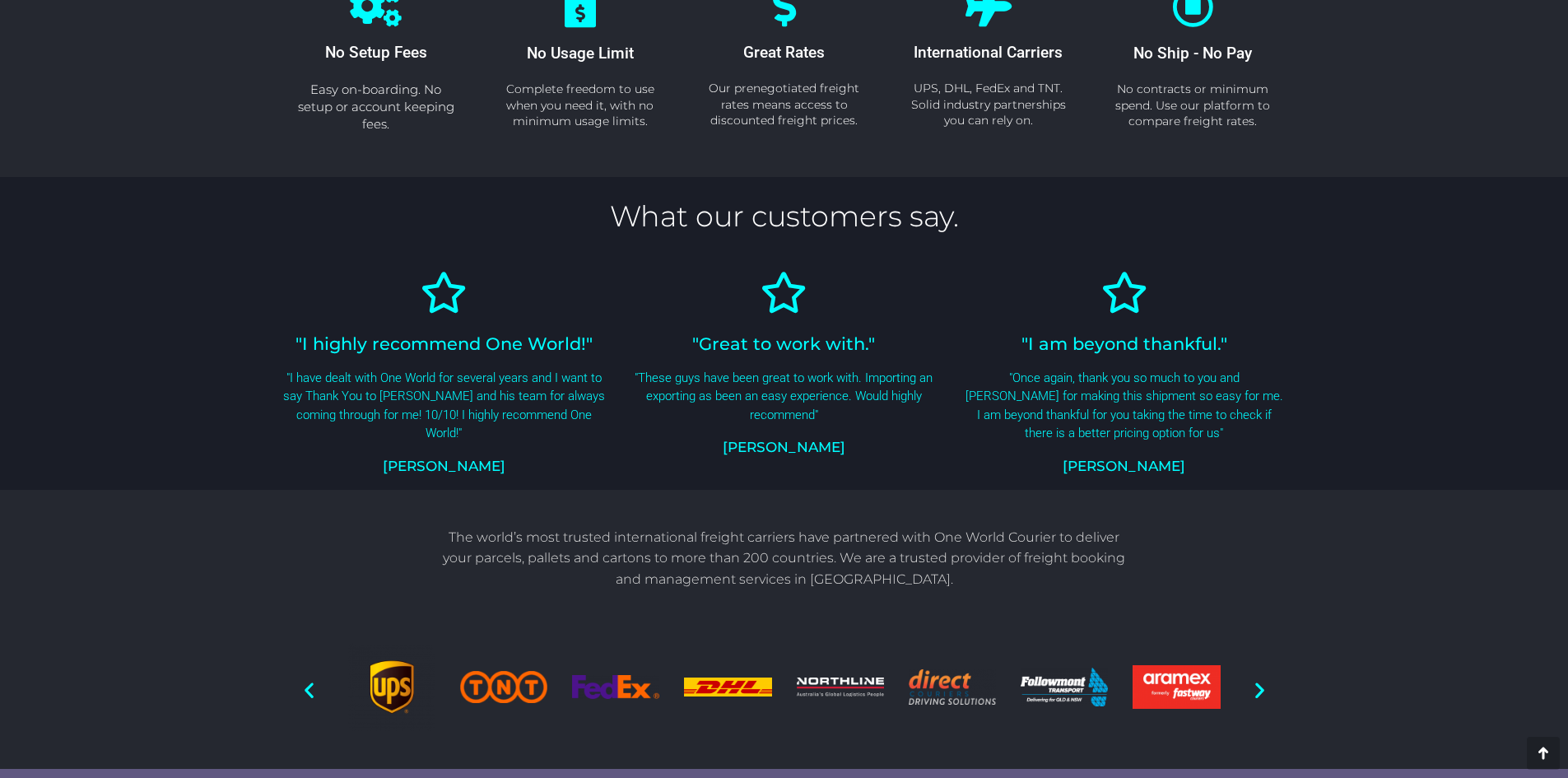
click at [1403, 365] on section ""I highly recommend One World!" "I have dealt with One World for several years …" at bounding box center [783, 372] width 1551 height 217
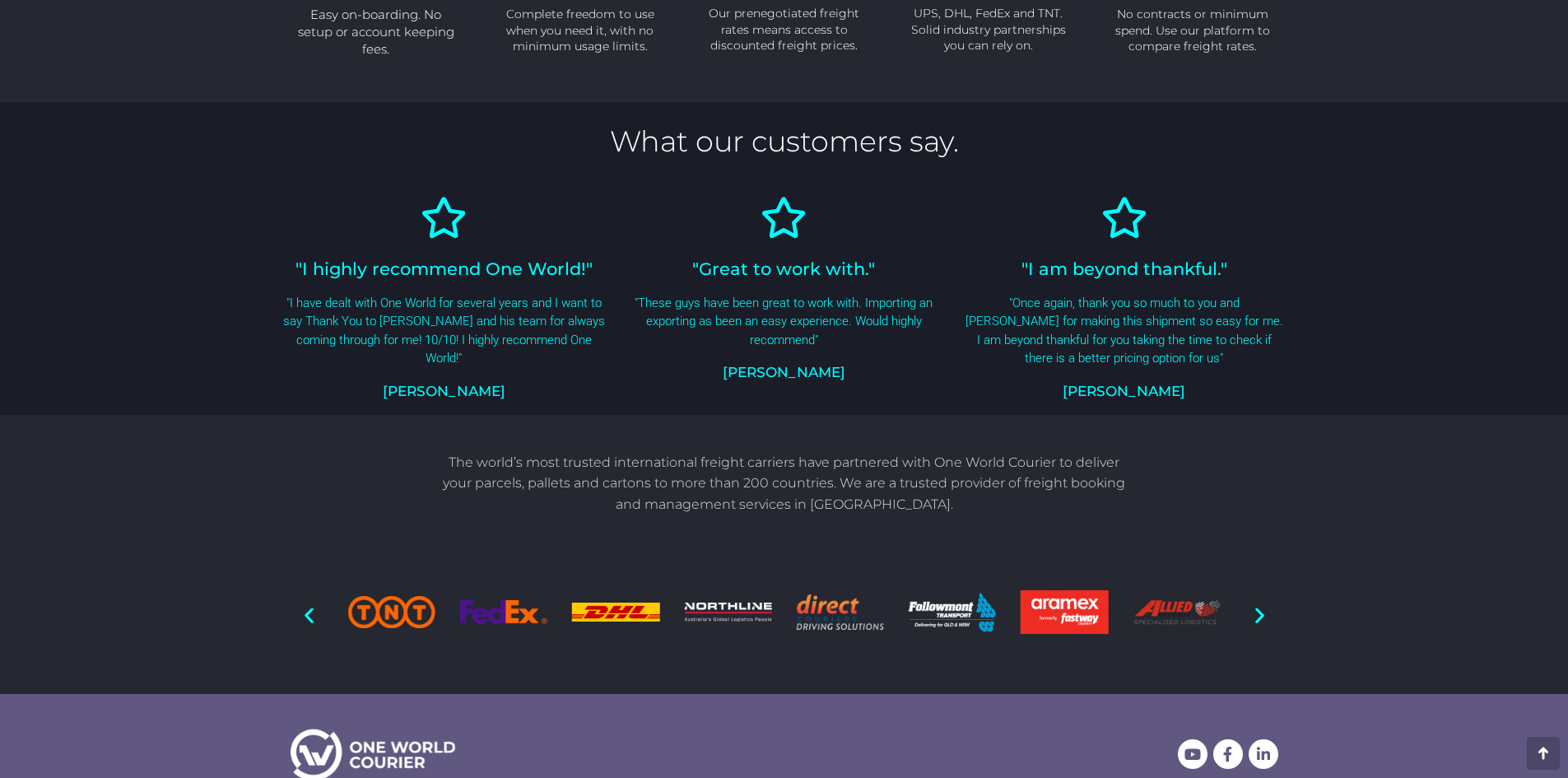
scroll to position [1301, 0]
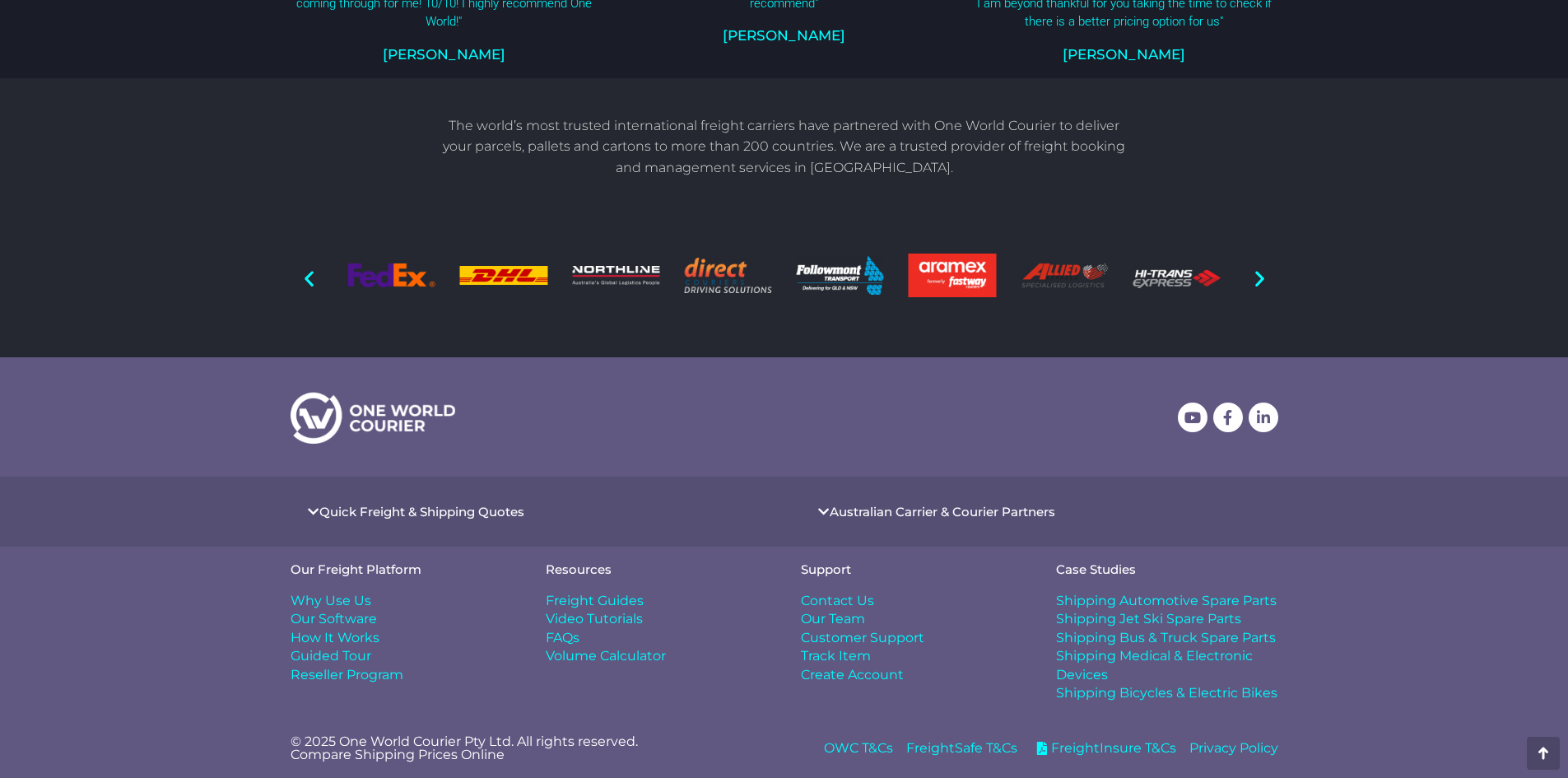
click at [606, 658] on span "Volume Calculator" at bounding box center [606, 656] width 120 height 18
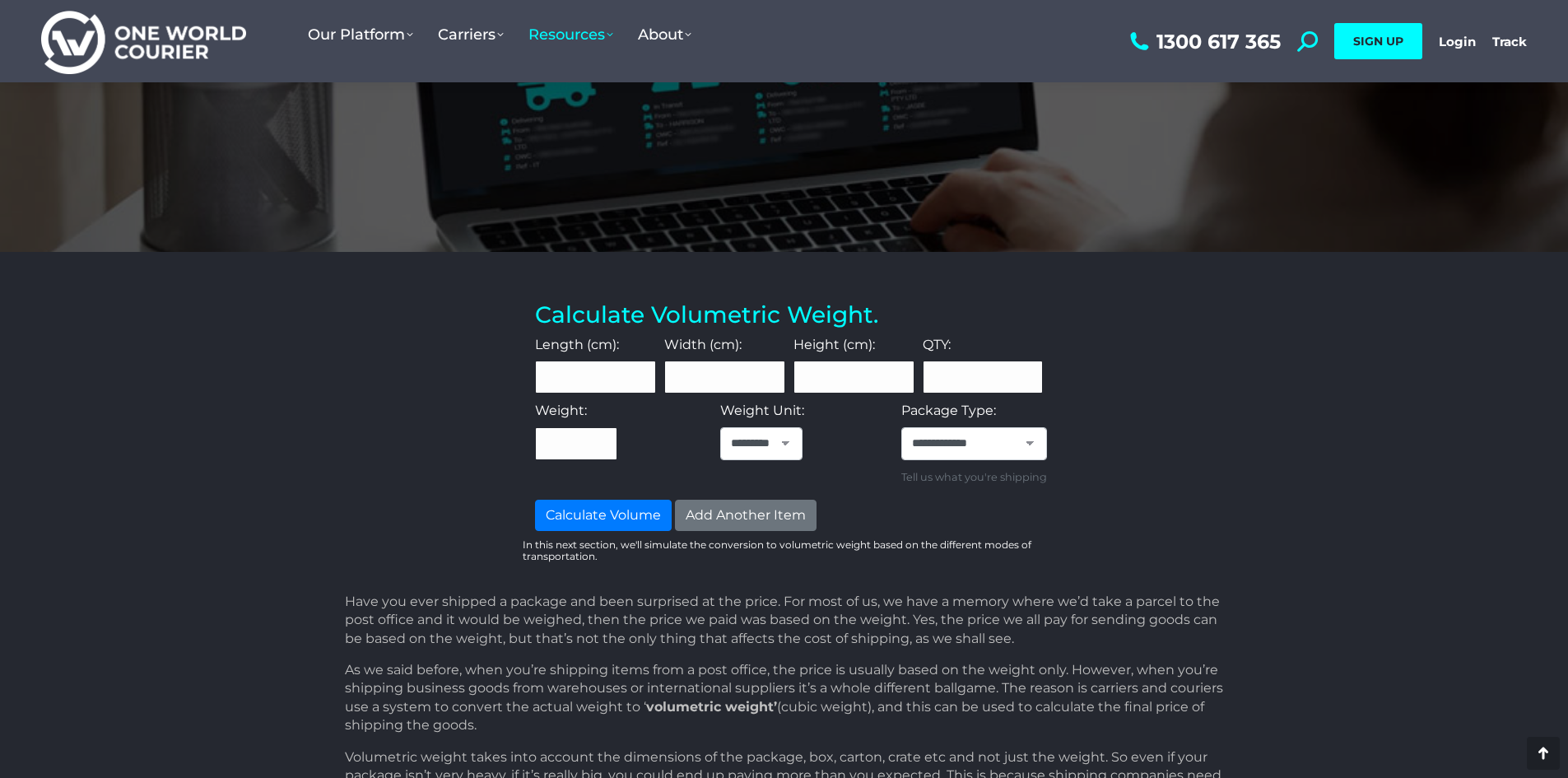
scroll to position [329, 0]
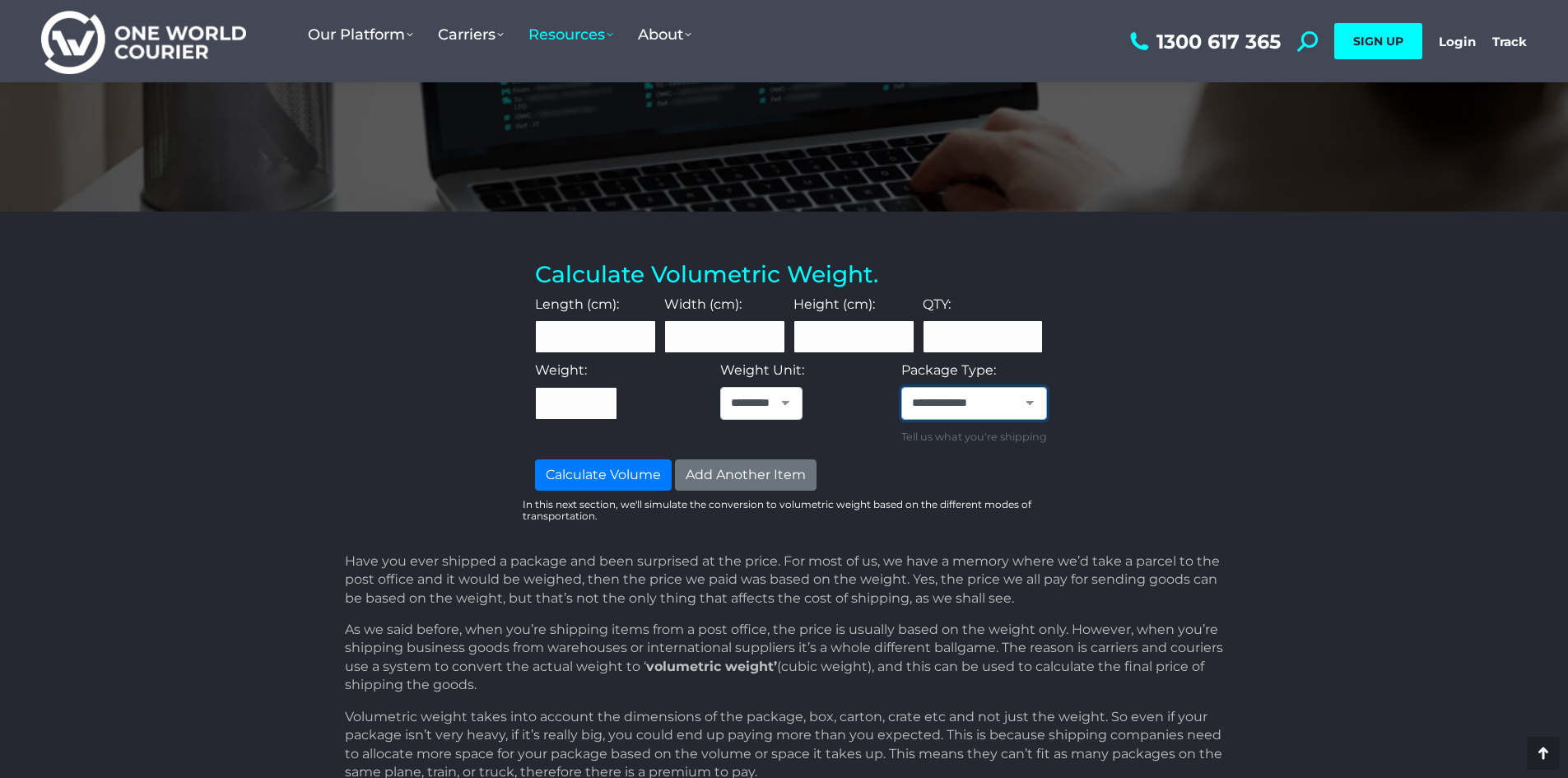
click at [1033, 396] on select "**********" at bounding box center [974, 402] width 146 height 33
click at [1033, 399] on select "**********" at bounding box center [974, 402] width 146 height 33
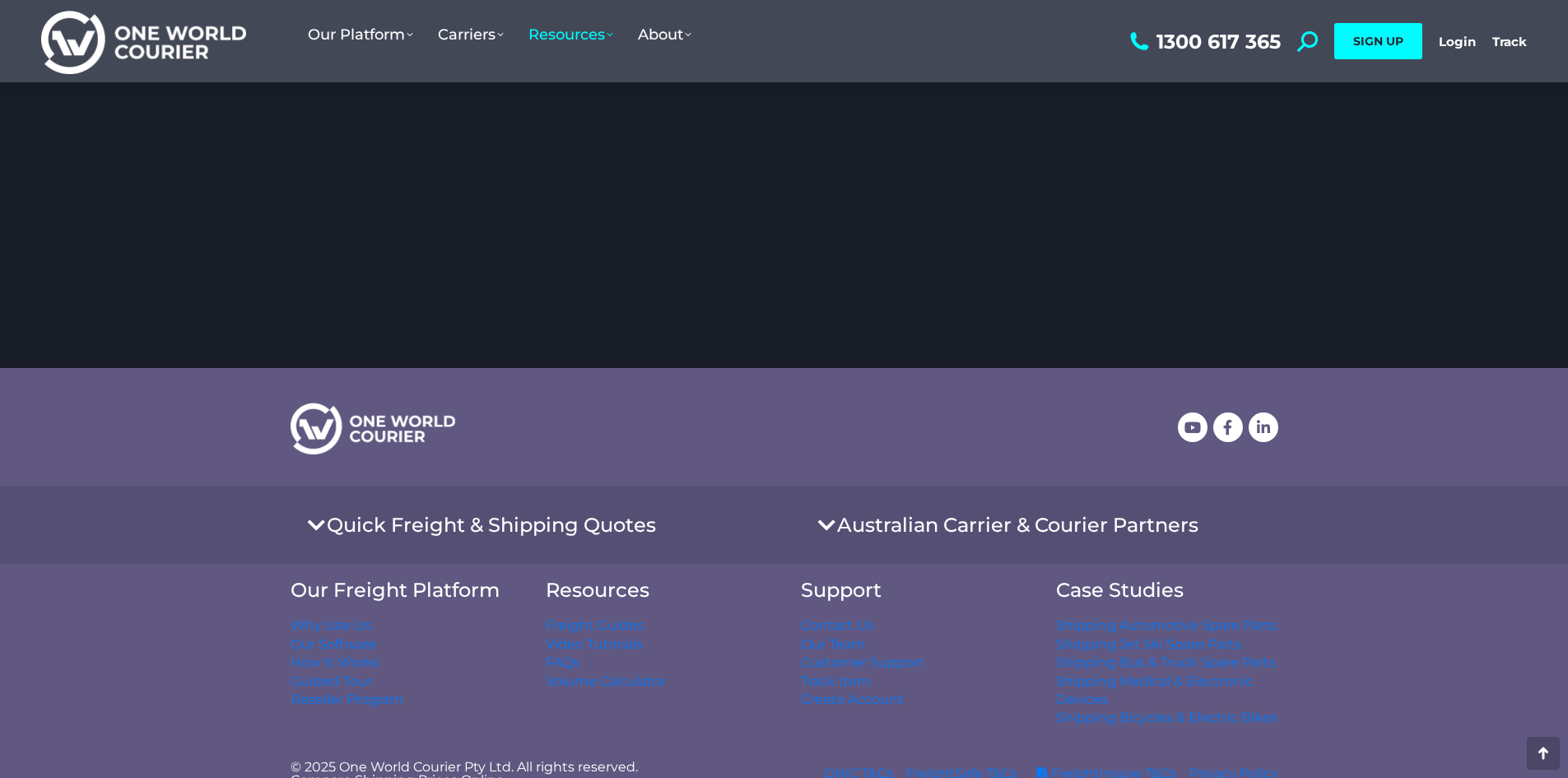
scroll to position [2487, 0]
